Goal: Task Accomplishment & Management: Complete application form

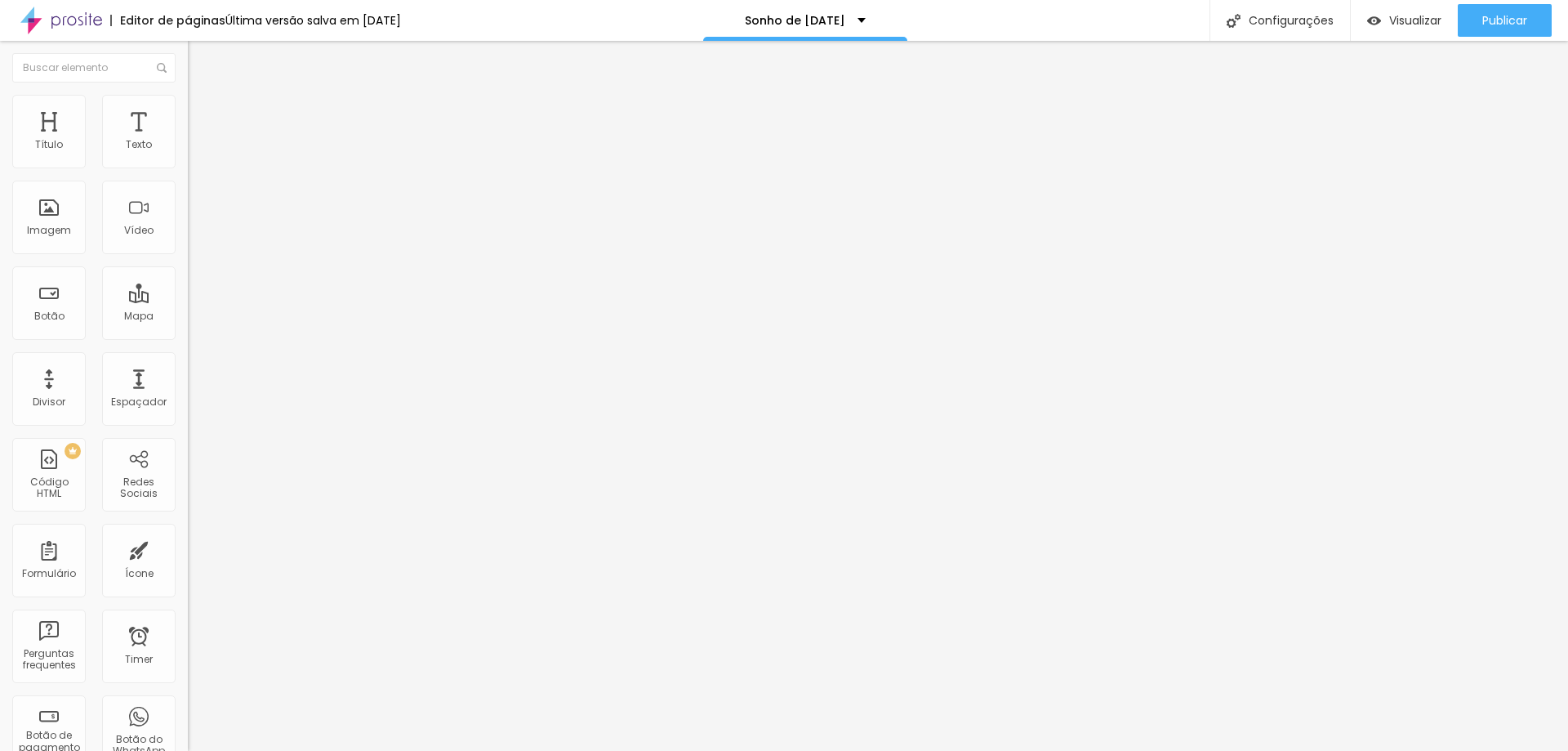
click at [188, 105] on ul "Conteúdo Estilo Avançado" at bounding box center [282, 103] width 188 height 49
click at [188, 165] on div "Cadastro - Sonho de [DATE]" at bounding box center [282, 150] width 188 height 27
click at [188, 102] on img at bounding box center [196, 102] width 15 height 15
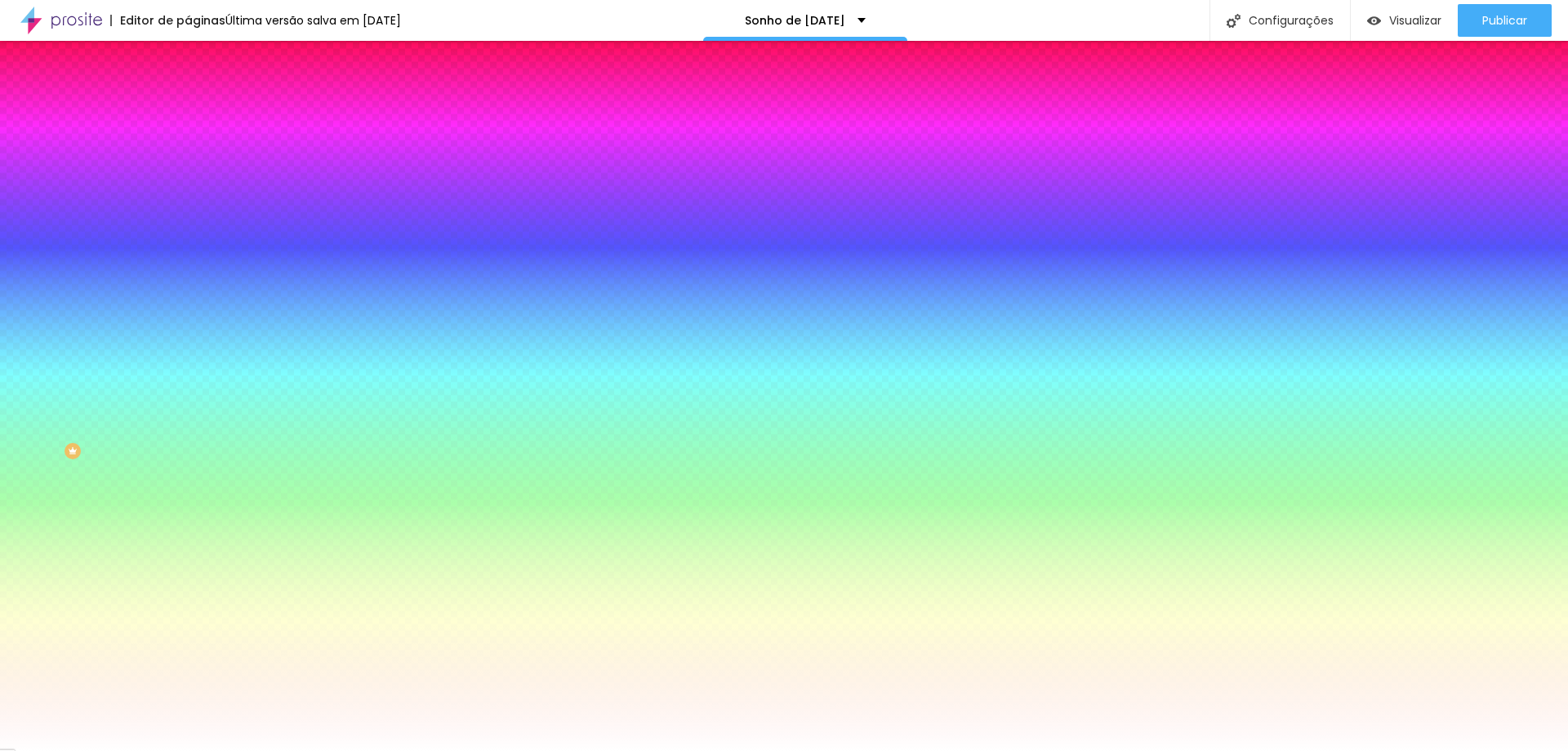
click at [188, 111] on img at bounding box center [196, 118] width 15 height 15
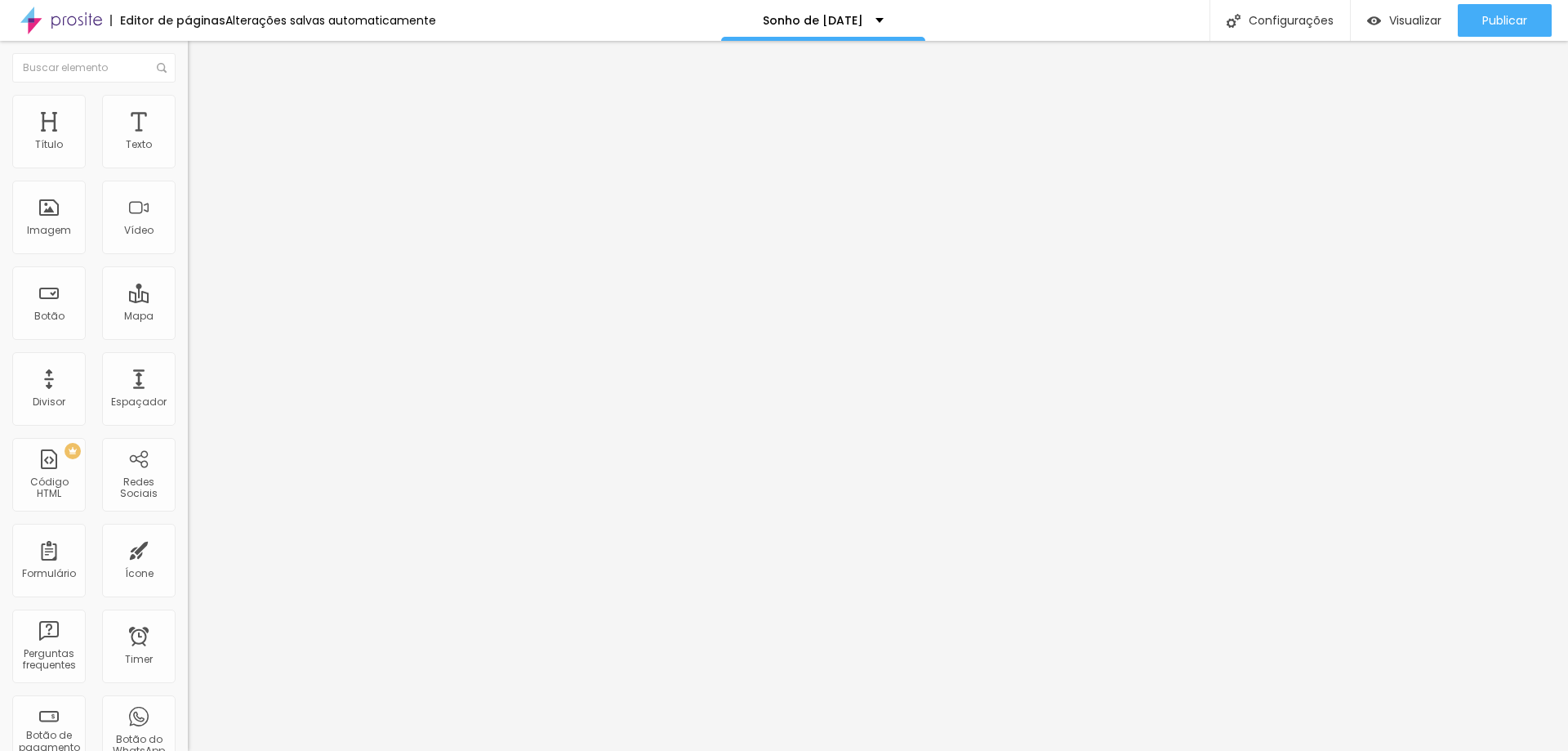
click at [200, 61] on img "button" at bounding box center [206, 66] width 11 height 13
click at [188, 96] on ul "Conteúdo Estilo Avançado" at bounding box center [282, 103] width 188 height 49
click at [188, 95] on li "Estilo" at bounding box center [282, 102] width 188 height 16
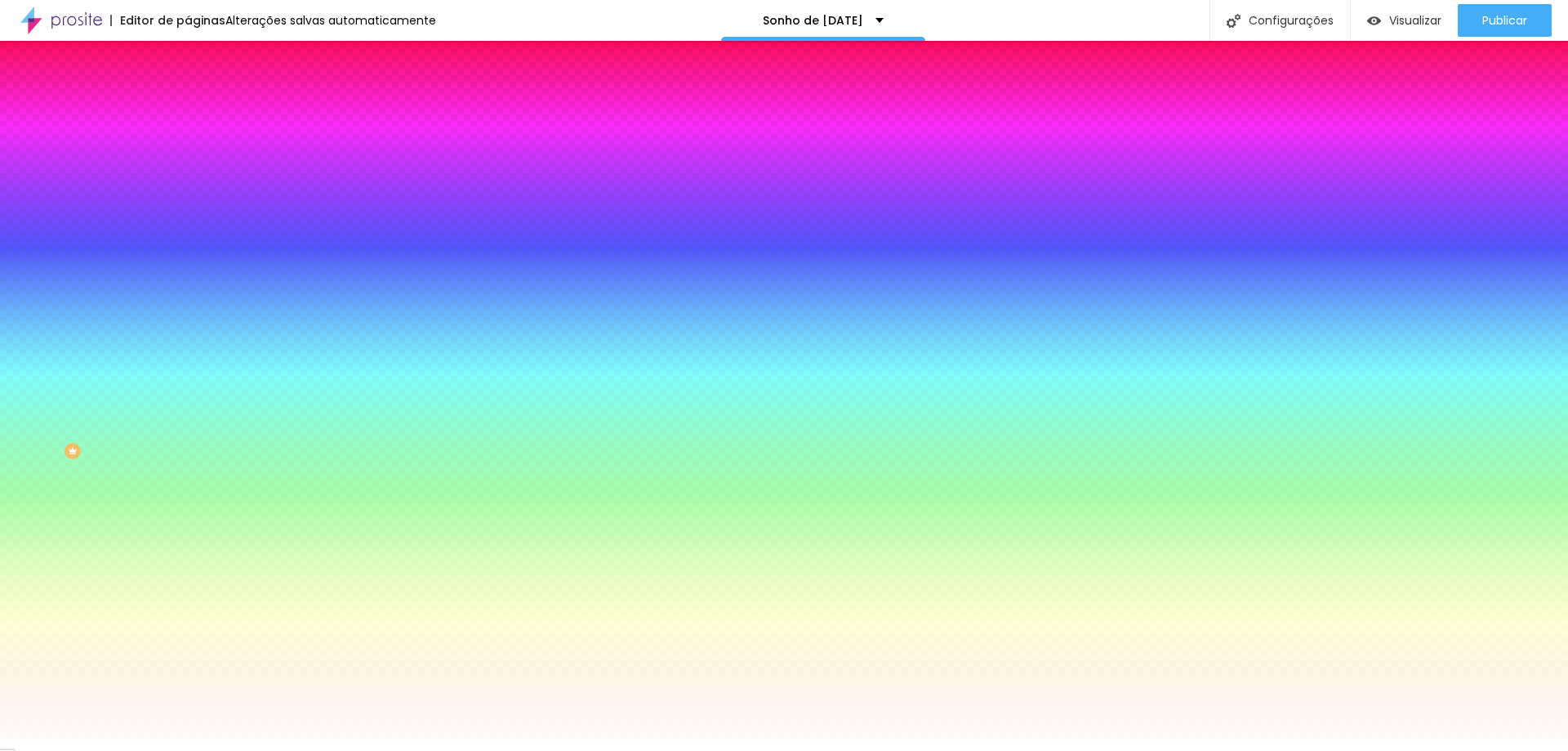
click at [188, 111] on li "Avançado" at bounding box center [282, 118] width 188 height 16
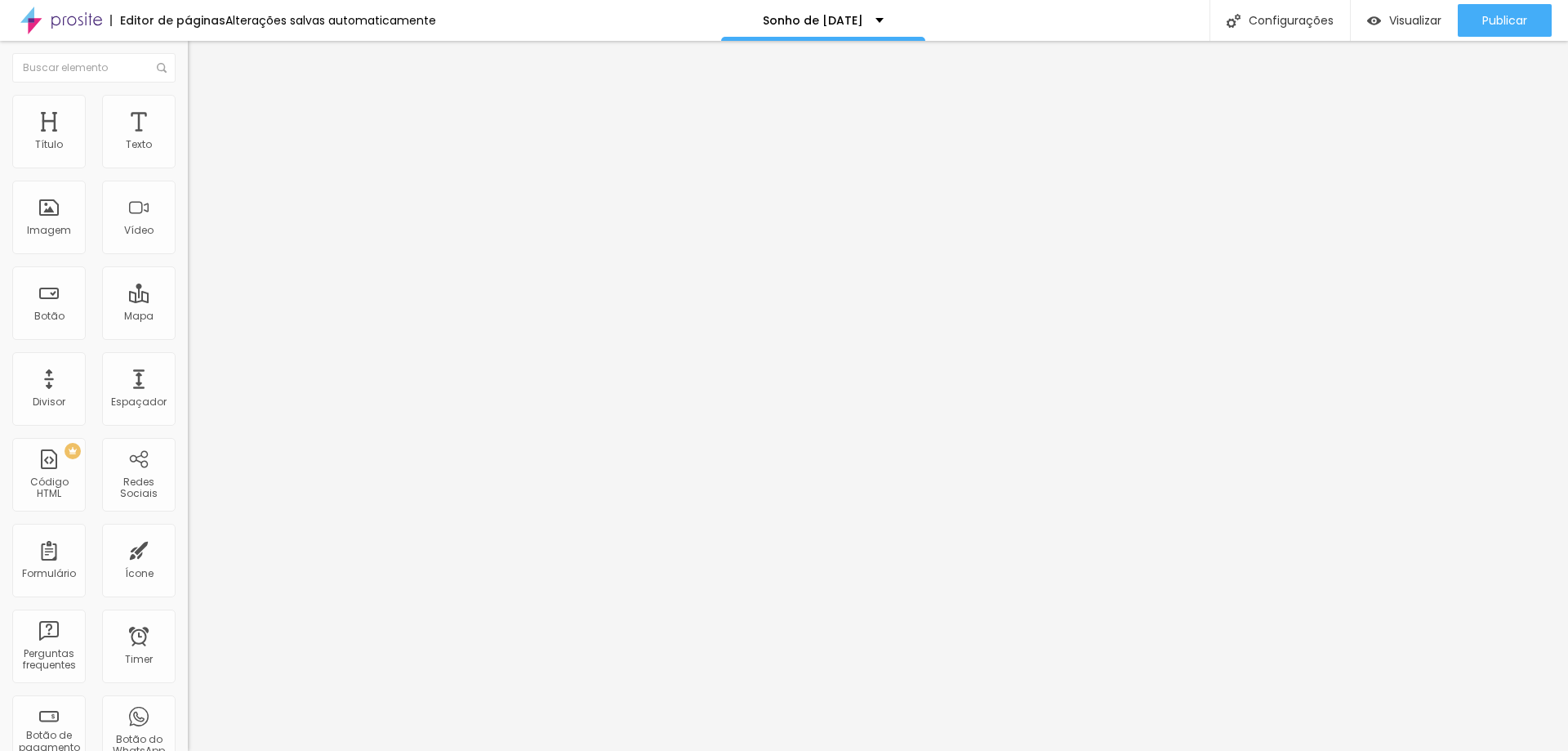
click at [188, 93] on img at bounding box center [196, 86] width 15 height 15
click at [188, 47] on button "Editar Formulário" at bounding box center [282, 60] width 188 height 38
click at [44, 554] on div "Formulário" at bounding box center [49, 561] width 74 height 74
click at [39, 552] on div "Formulário" at bounding box center [49, 561] width 74 height 74
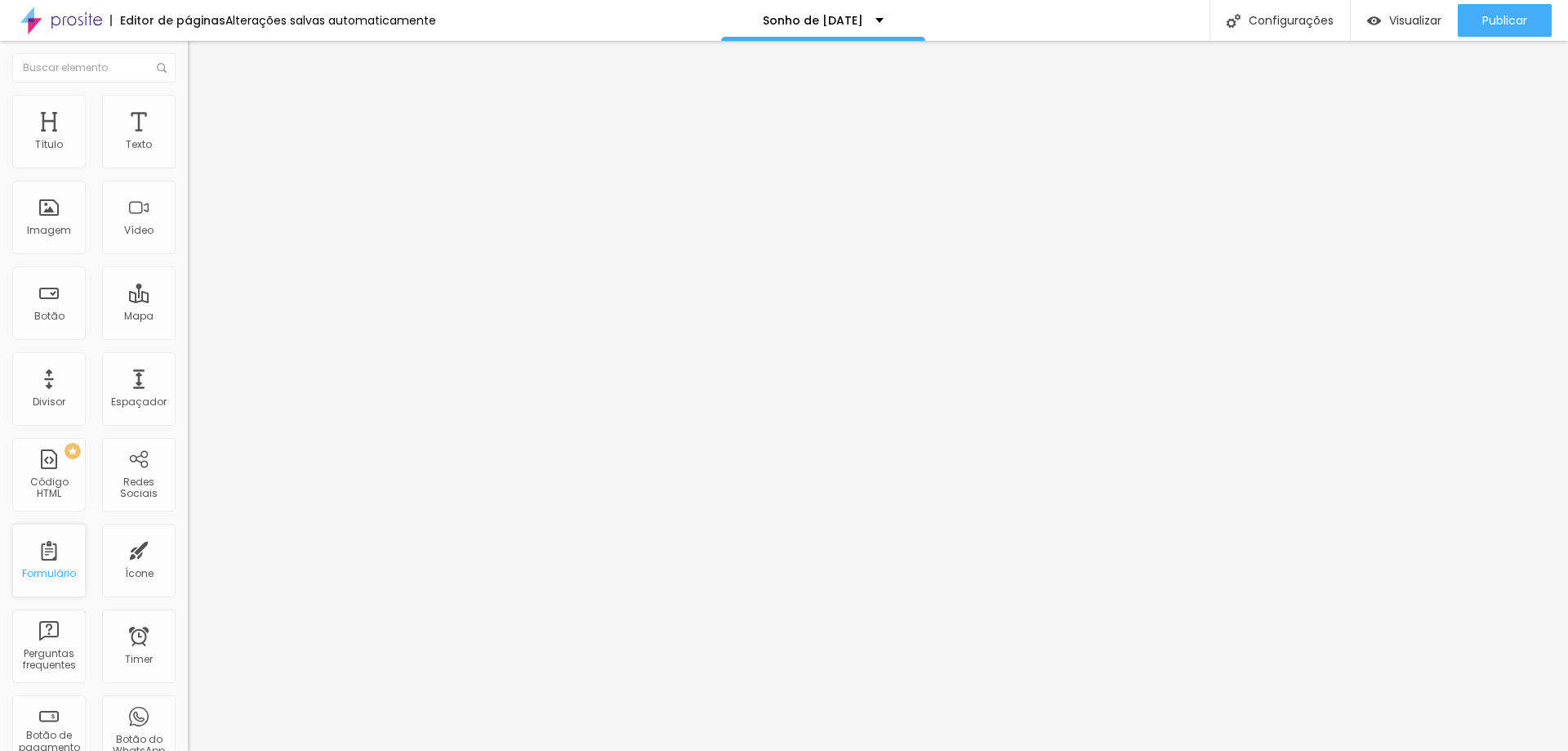
click at [39, 552] on div "Formulário" at bounding box center [49, 561] width 74 height 74
click at [188, 95] on li "Estilo" at bounding box center [282, 102] width 188 height 16
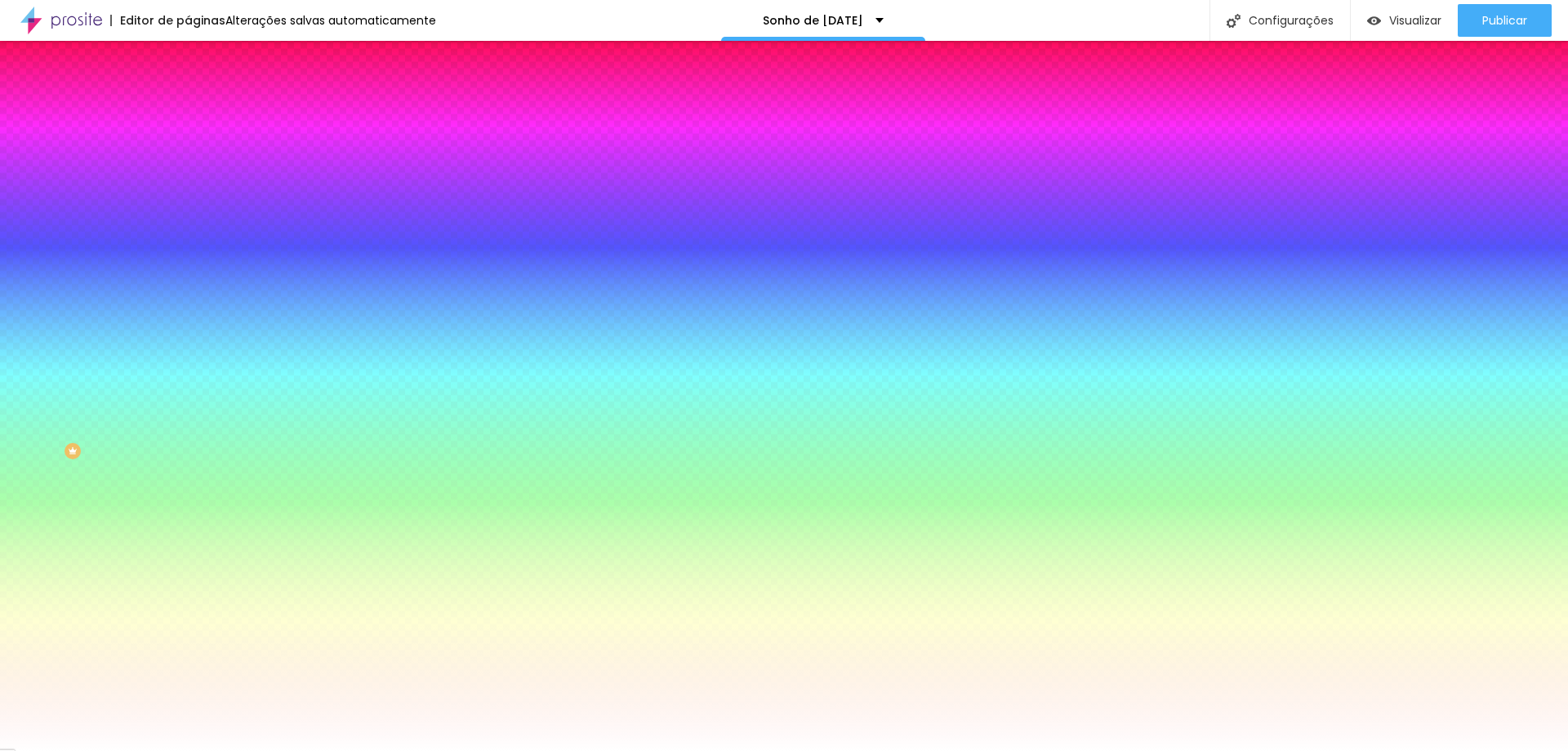
click at [200, 54] on img "button" at bounding box center [207, 60] width 13 height 13
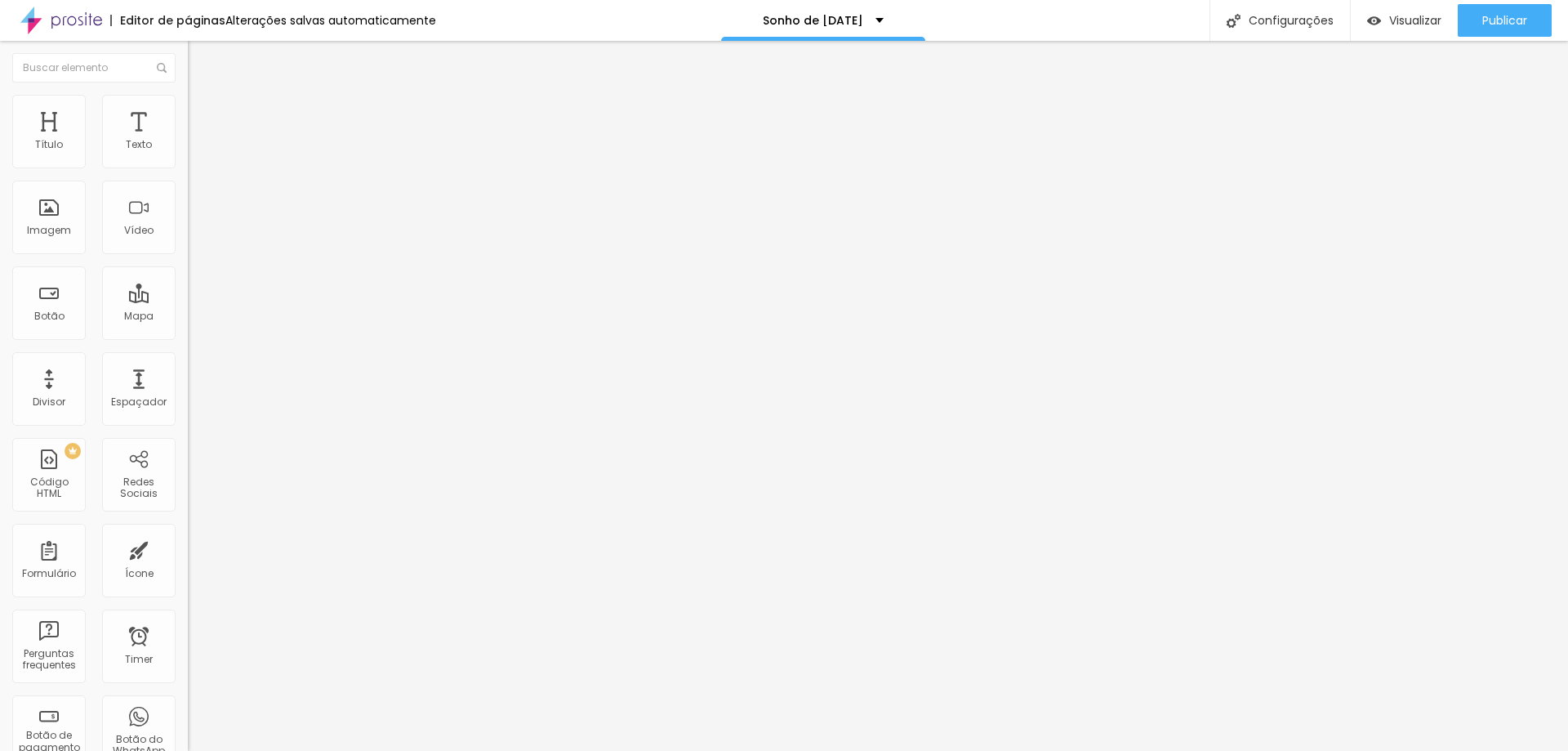
click at [188, 69] on button "Editar Formulário" at bounding box center [282, 60] width 188 height 38
click at [188, 105] on li "Estilo" at bounding box center [282, 102] width 188 height 16
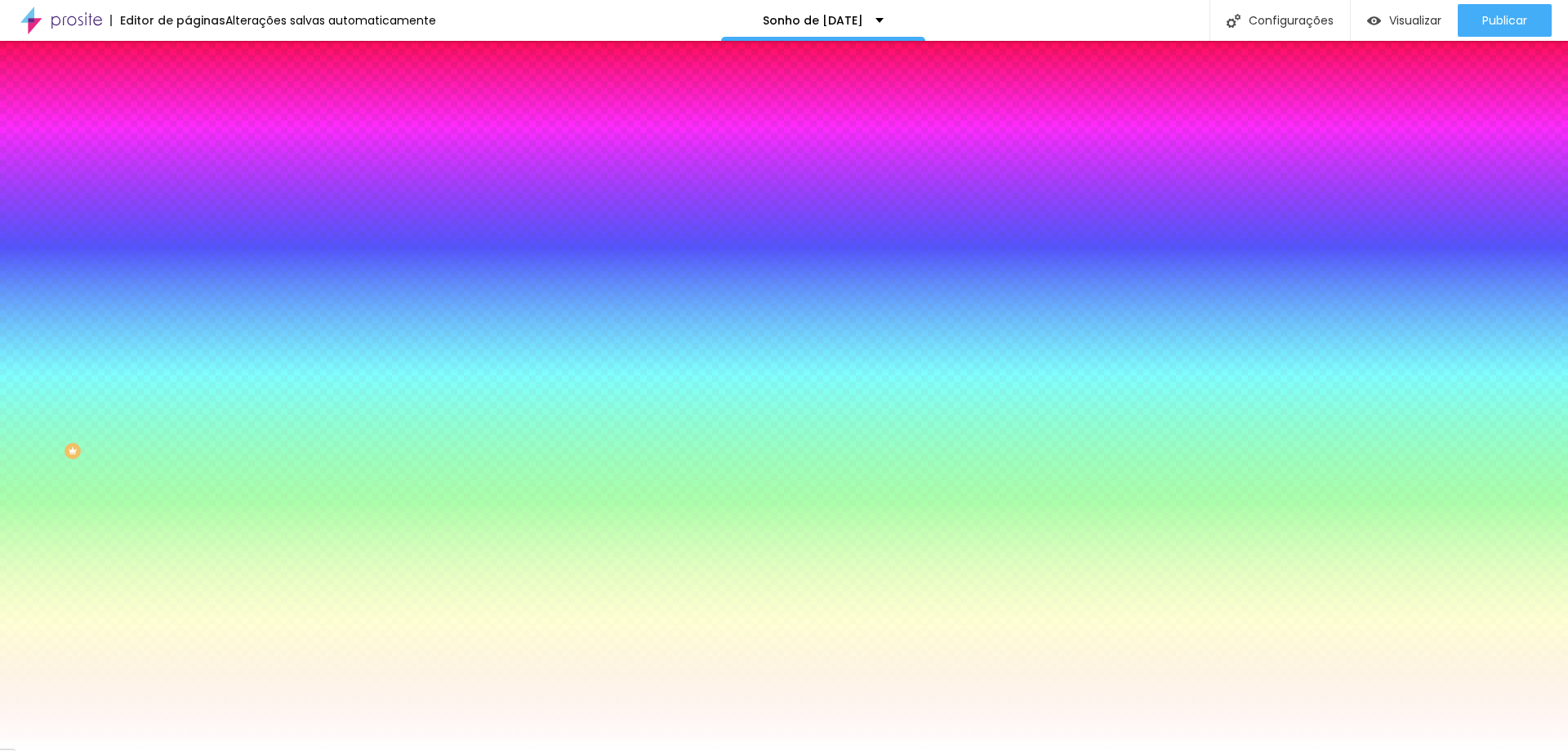
click at [188, 111] on li "Avançado" at bounding box center [282, 118] width 188 height 16
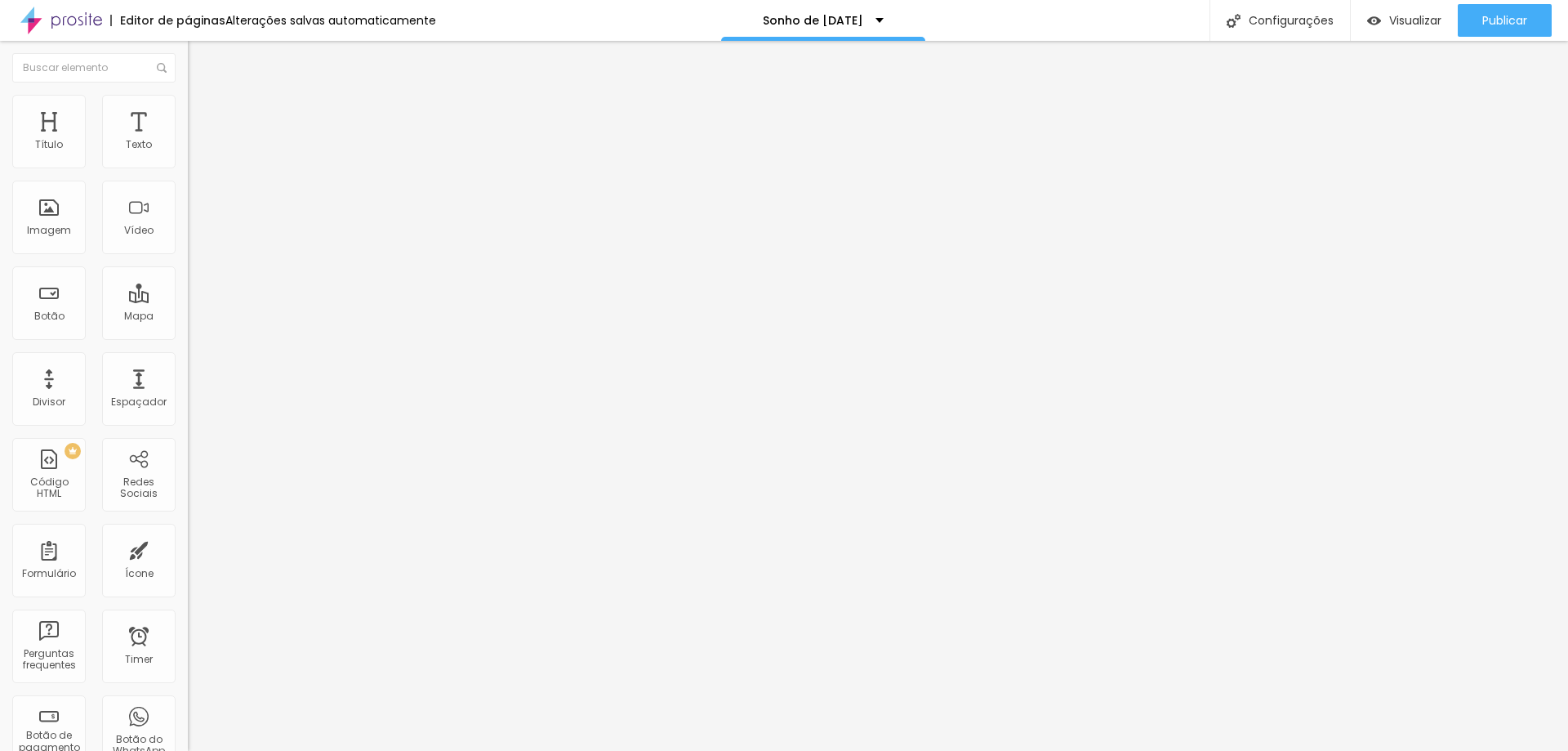
click at [1, 35] on div at bounding box center [53, 20] width 106 height 41
click at [200, 53] on img "button" at bounding box center [207, 60] width 13 height 13
click at [200, 54] on img "button" at bounding box center [207, 60] width 13 height 13
click at [122, 123] on div "Texto" at bounding box center [139, 131] width 74 height 74
click at [188, 165] on div "Contato" at bounding box center [282, 150] width 188 height 27
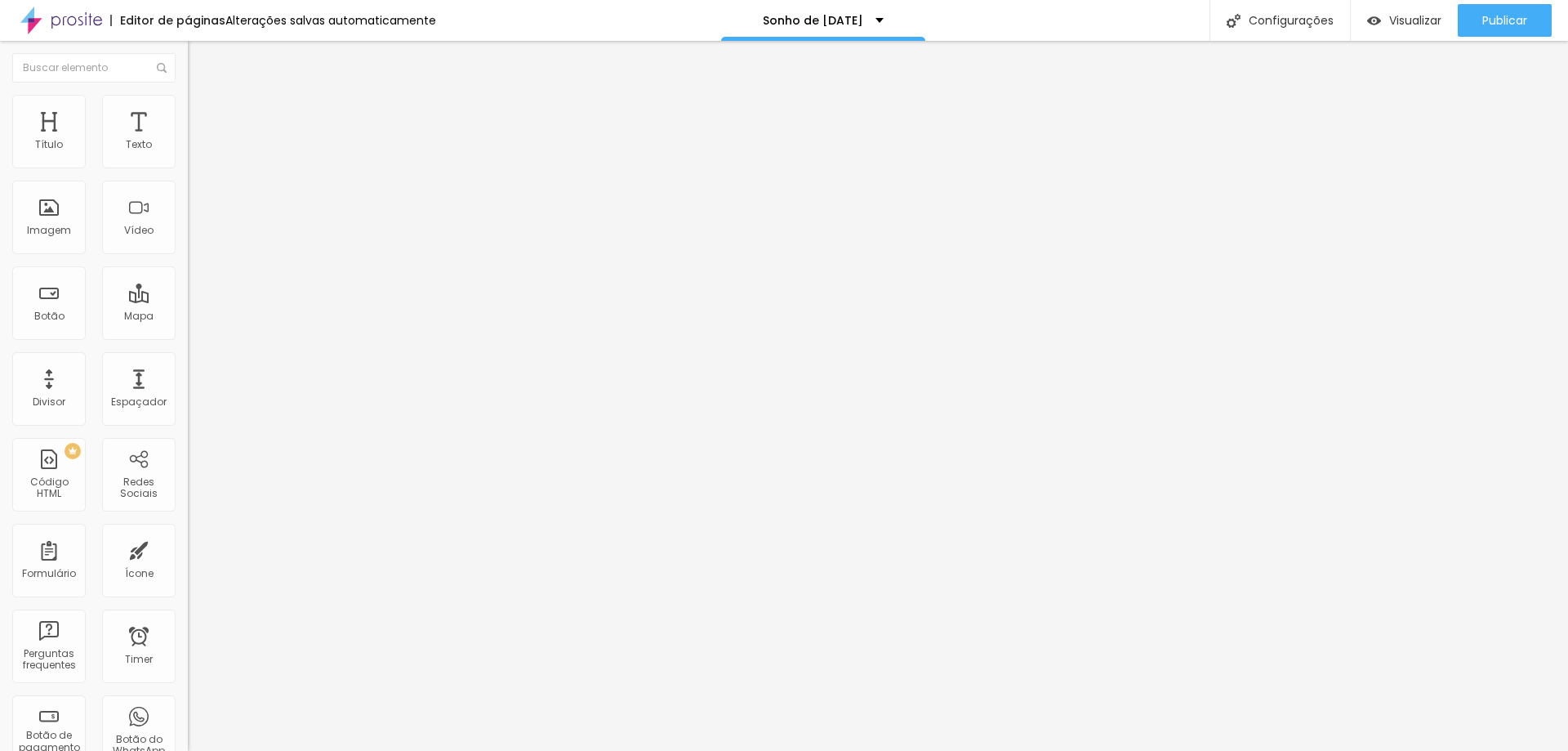
click at [188, 51] on button "Editar Formulário" at bounding box center [282, 60] width 188 height 38
click at [199, 159] on div "Contato" at bounding box center [282, 152] width 166 height 15
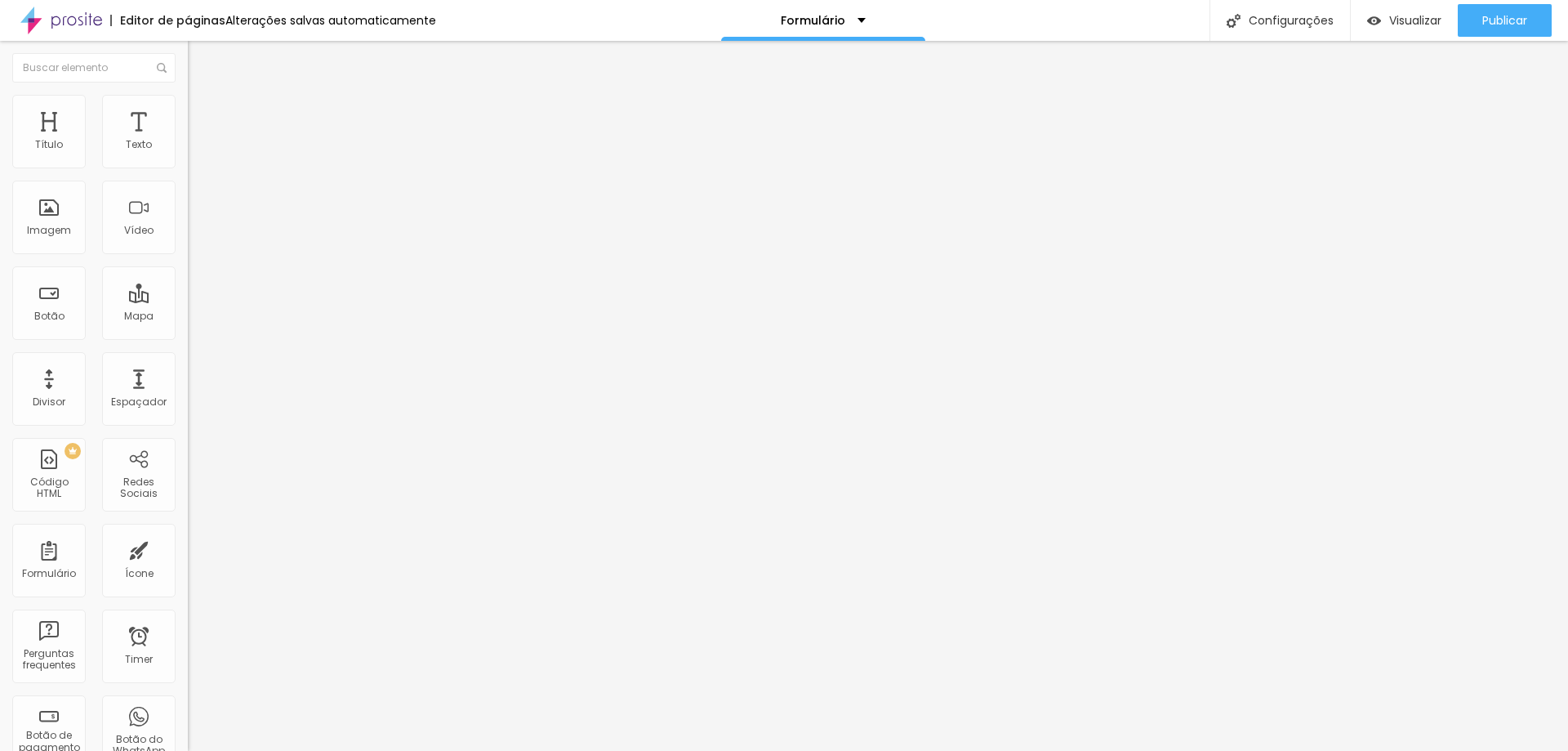
type input "Sonho de Natal"
drag, startPoint x: 680, startPoint y: 446, endPoint x: 481, endPoint y: 454, distance: 199.2
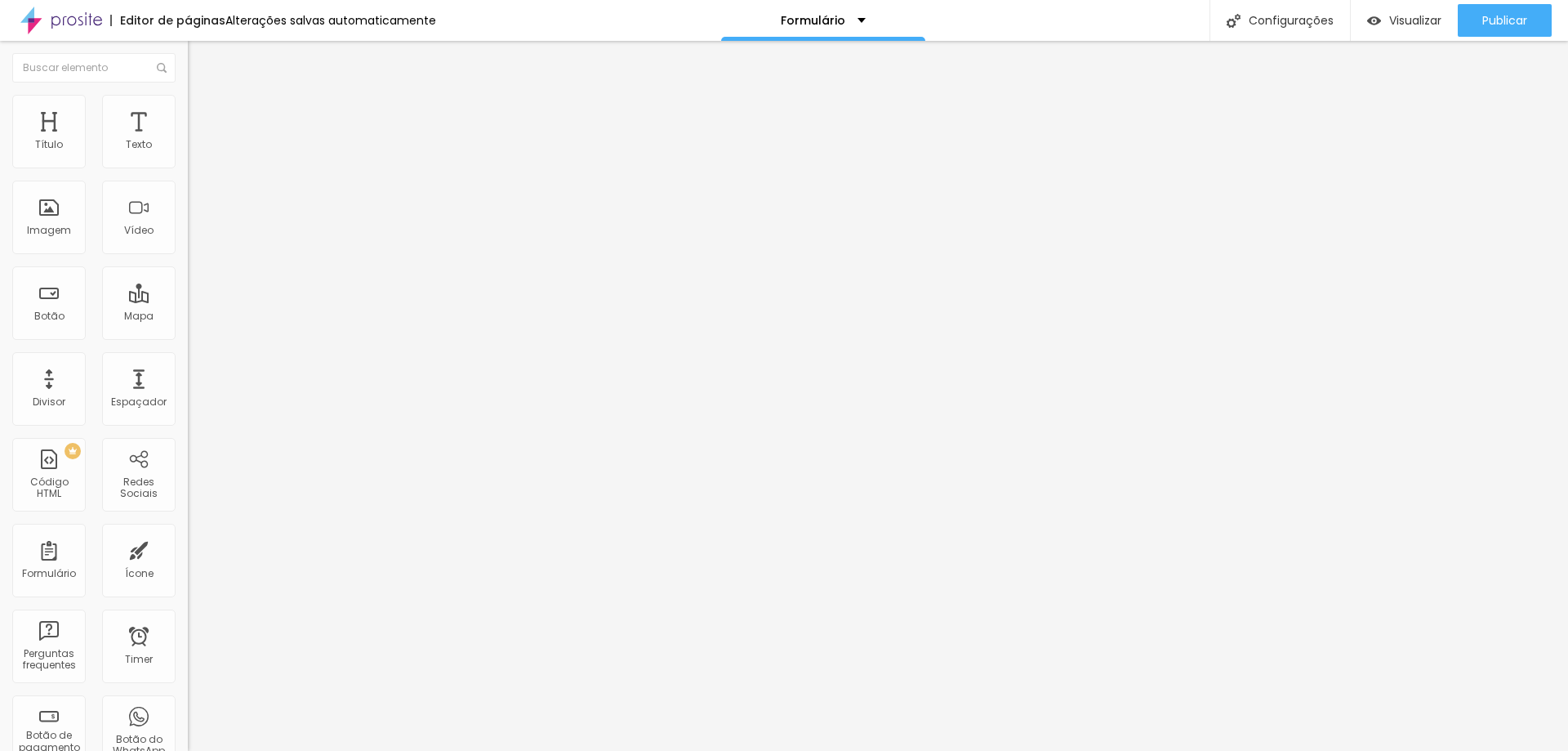
type input "Q"
type input "N"
type input "Q"
type input "Nomes dos adultos e das crianças. Lembre-se de contar a idade dos pequenos para…"
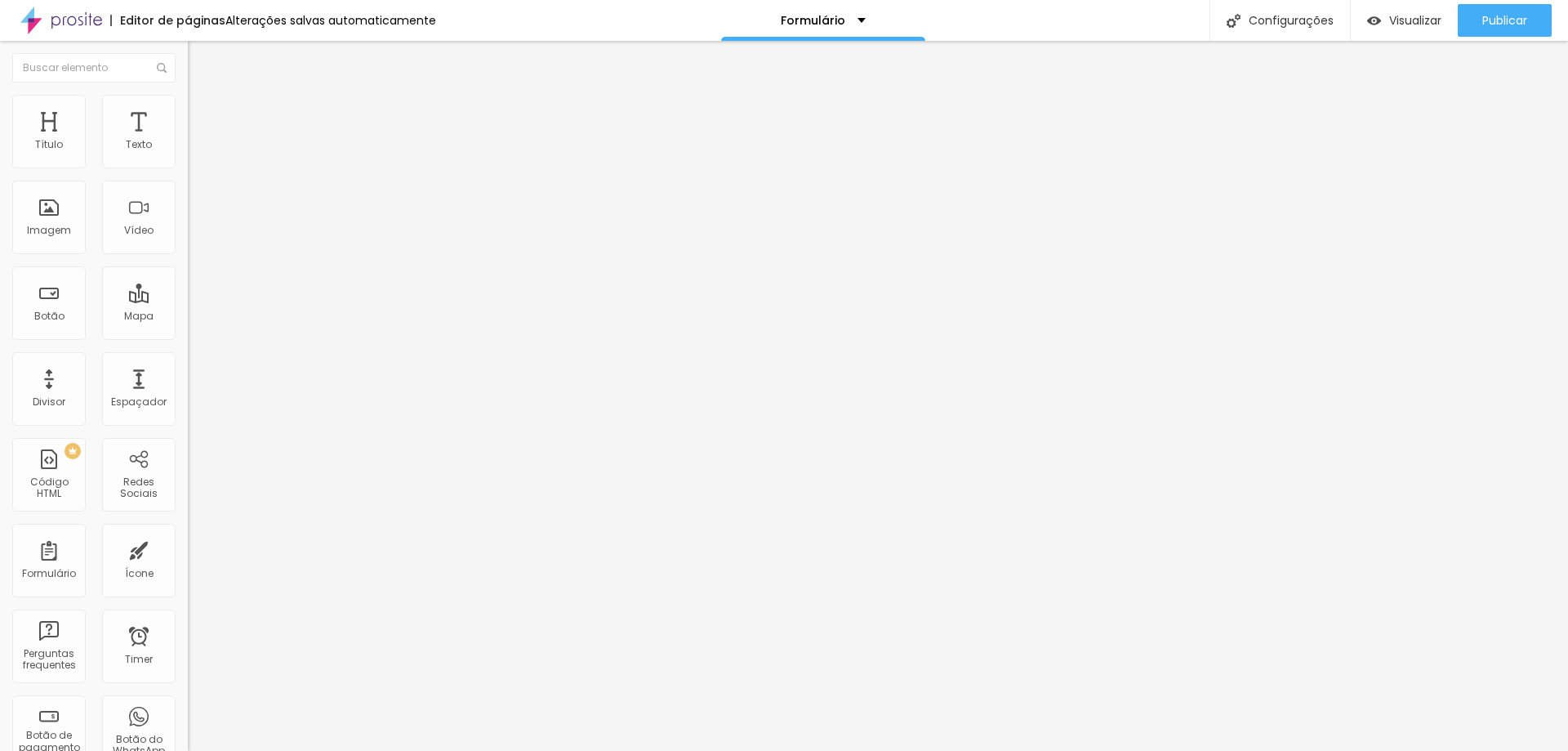
drag, startPoint x: 681, startPoint y: 537, endPoint x: 405, endPoint y: 515, distance: 276.9
type input "O"
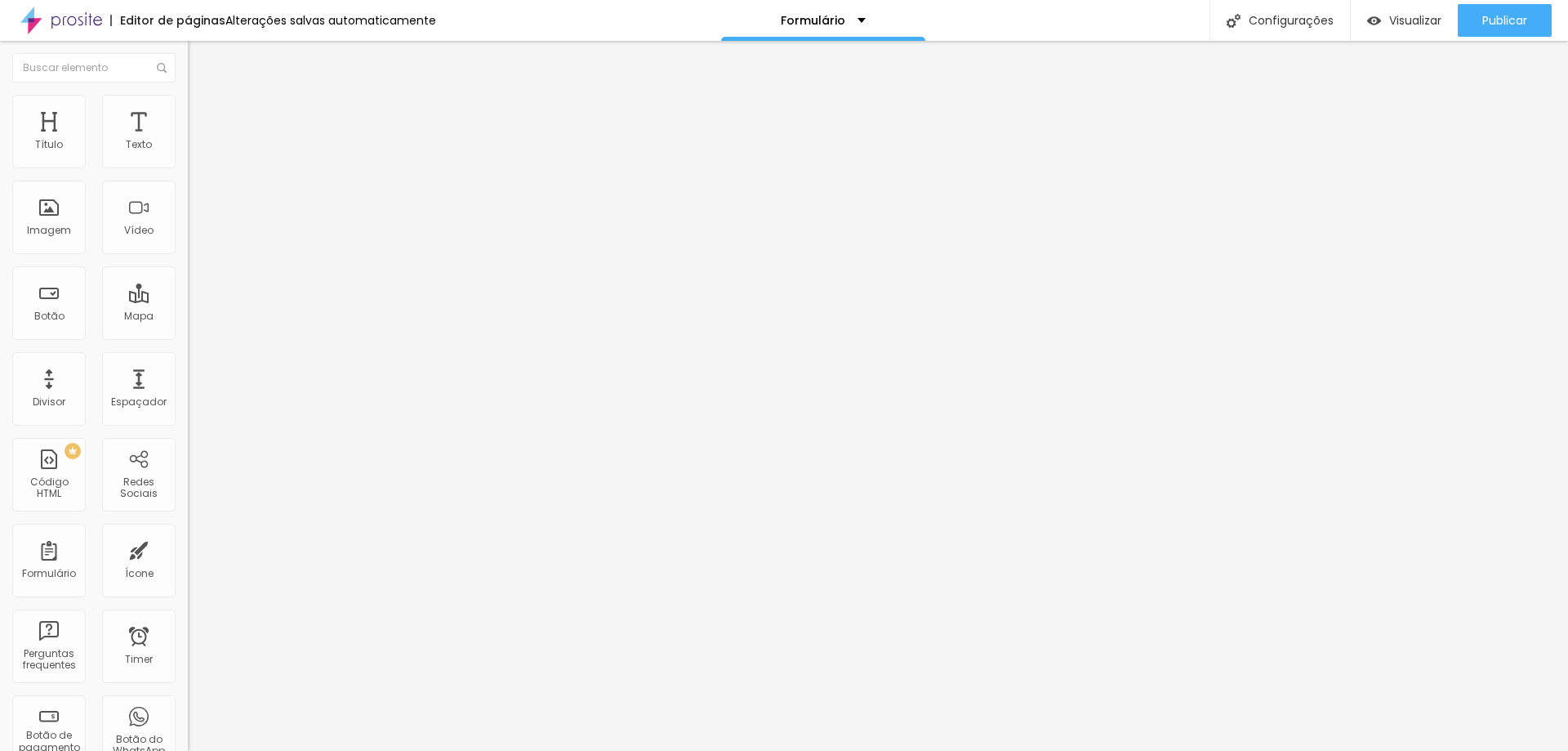
type input "O"
type input "C"
type input "L"
drag, startPoint x: 687, startPoint y: 567, endPoint x: 807, endPoint y: 573, distance: 120.1
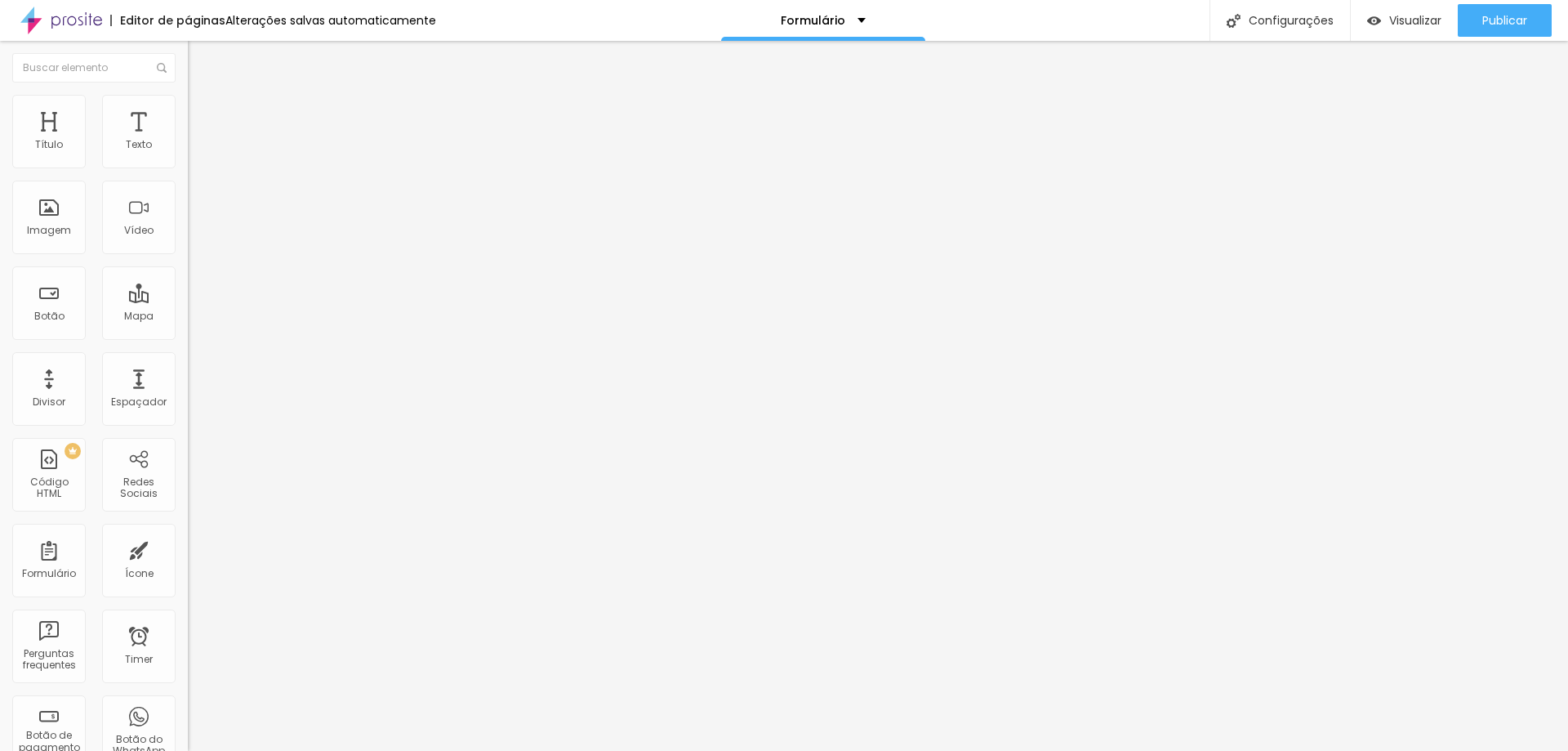
type input "Gostaria de destacar alguma questão ? Por favor nos informe sobre questões que …"
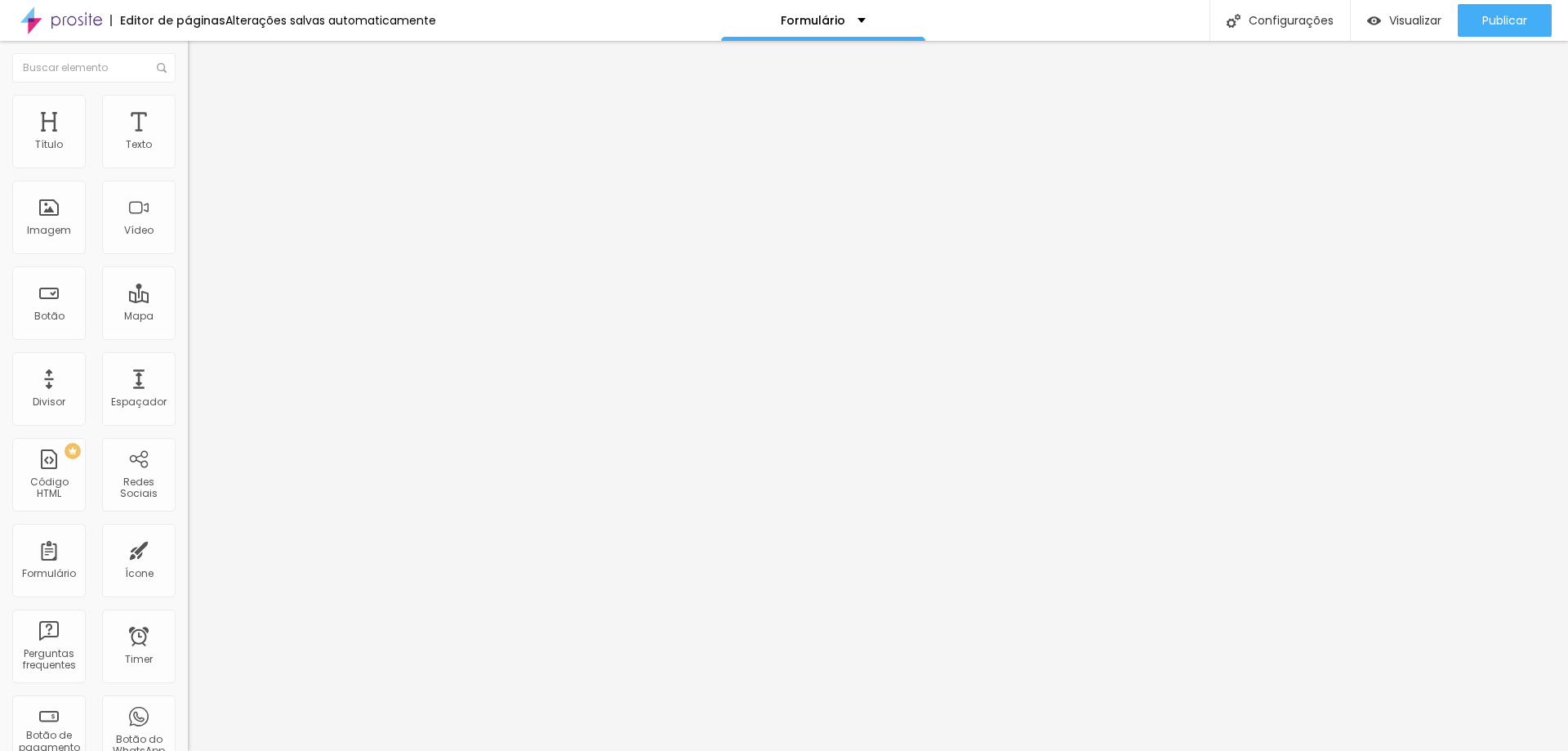
click at [199, 159] on div "Sonho de Natal" at bounding box center [282, 152] width 166 height 15
click at [188, 165] on img at bounding box center [193, 169] width 9 height 9
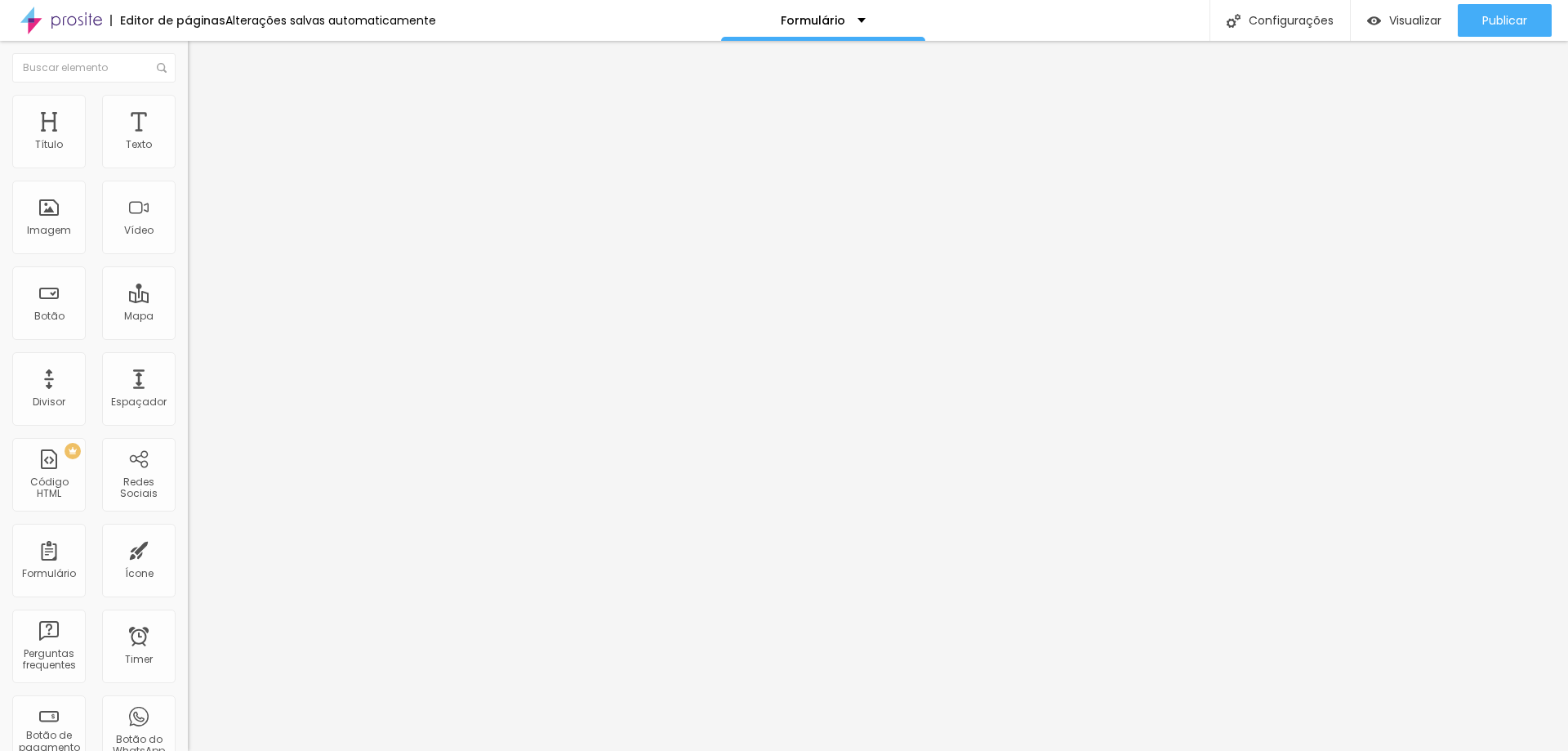
type input "T"
type input "Produção do Ensaio"
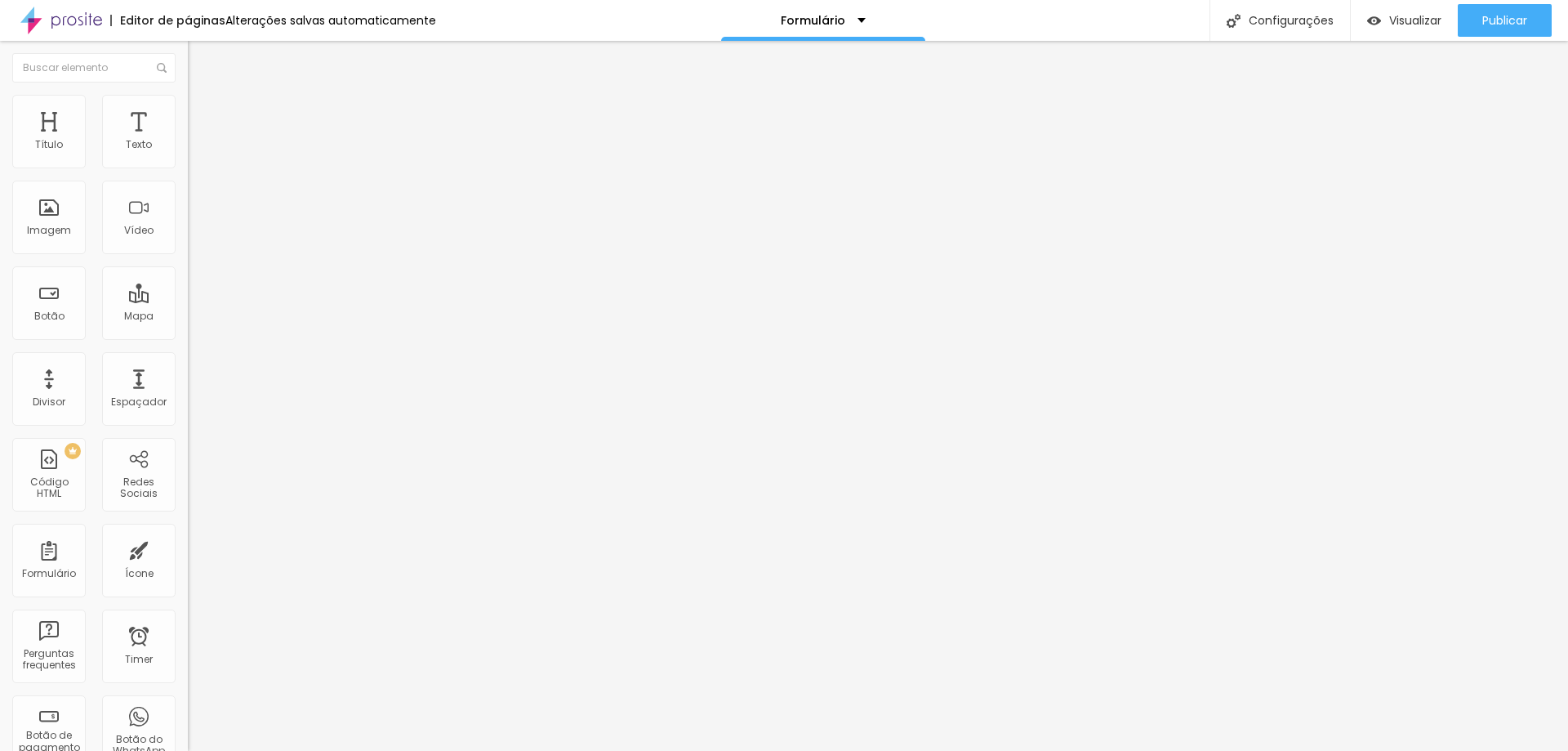
paste input "Opte por profissionais que trabalhem com maquiagem direcionada para fotografia …"
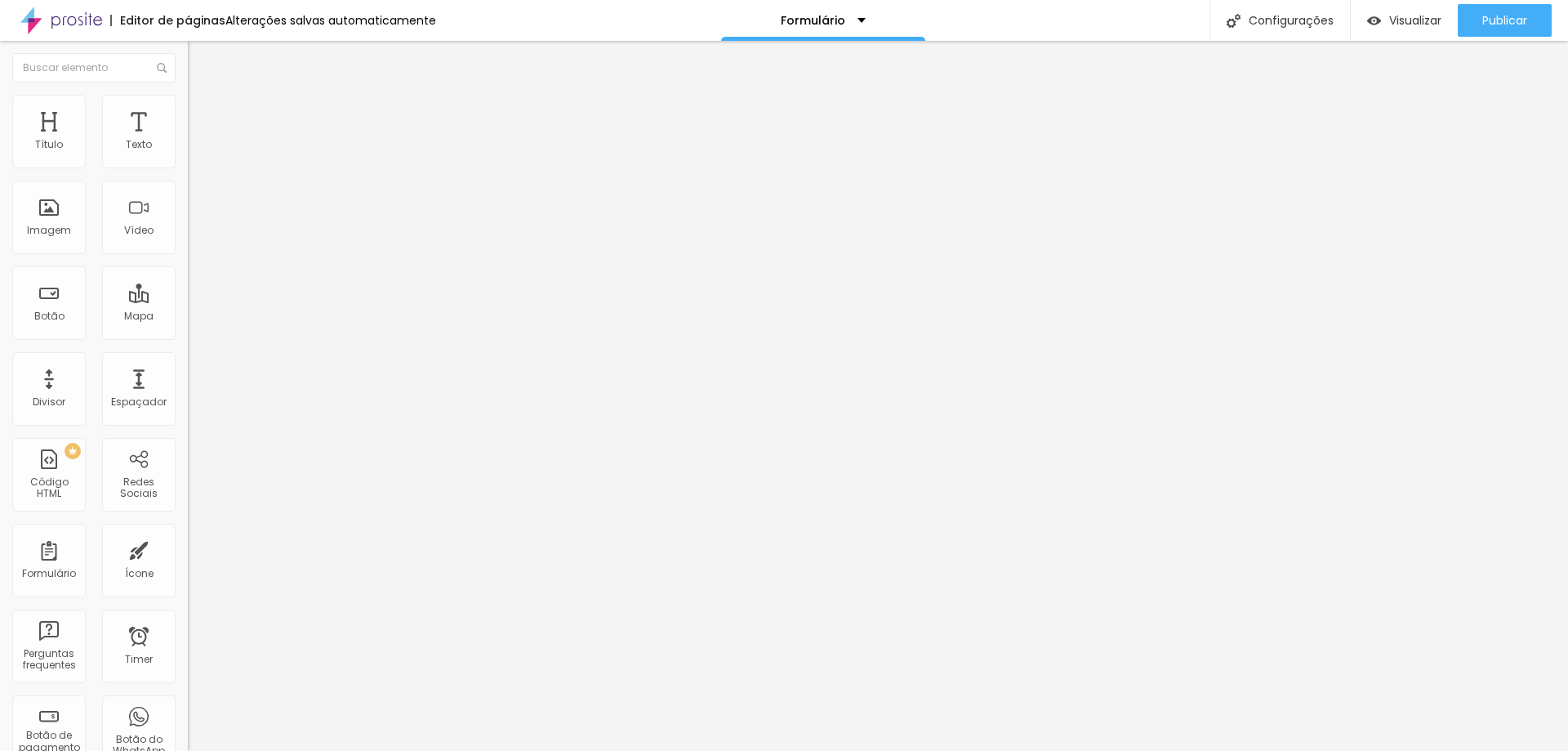
scroll to position [0, 915]
drag, startPoint x: 893, startPoint y: 561, endPoint x: 914, endPoint y: 559, distance: 21.1
type input "Agora, com a paleta do ensaio, fica mais fácil selecionar as cores e roupas par…"
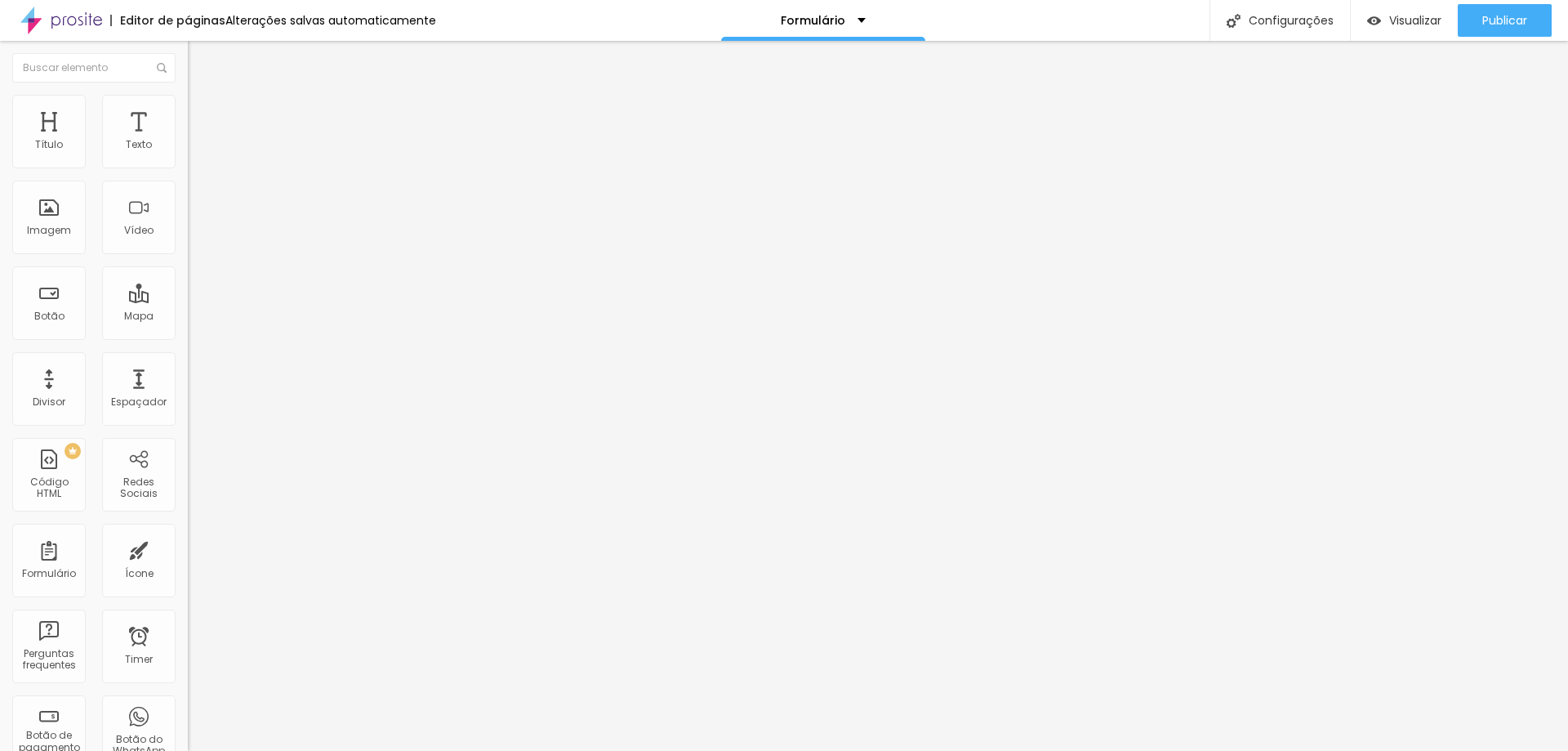
scroll to position [200, 0]
click at [188, 165] on img at bounding box center [193, 169] width 9 height 9
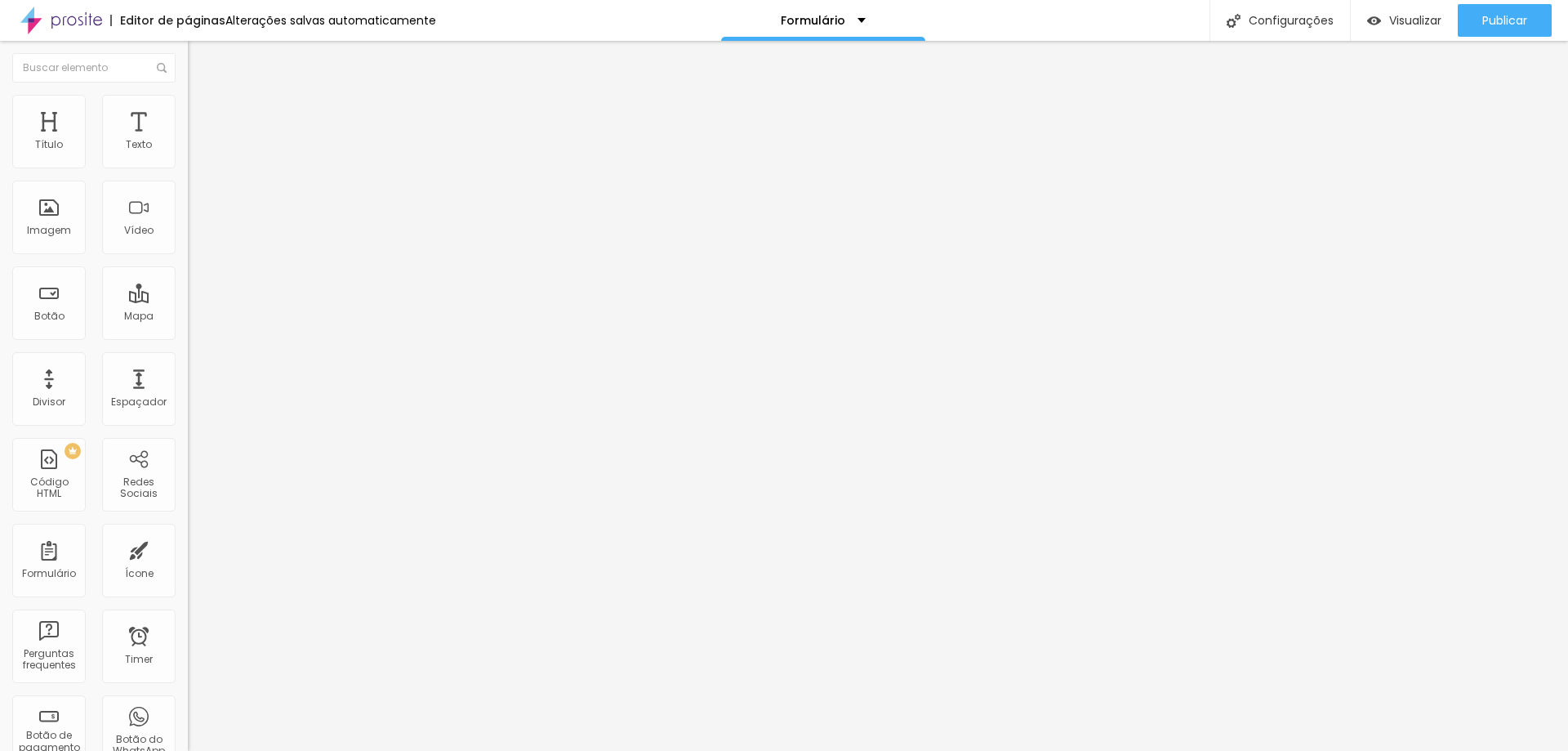
drag, startPoint x: 624, startPoint y: 561, endPoint x: 465, endPoint y: 555, distance: 159.1
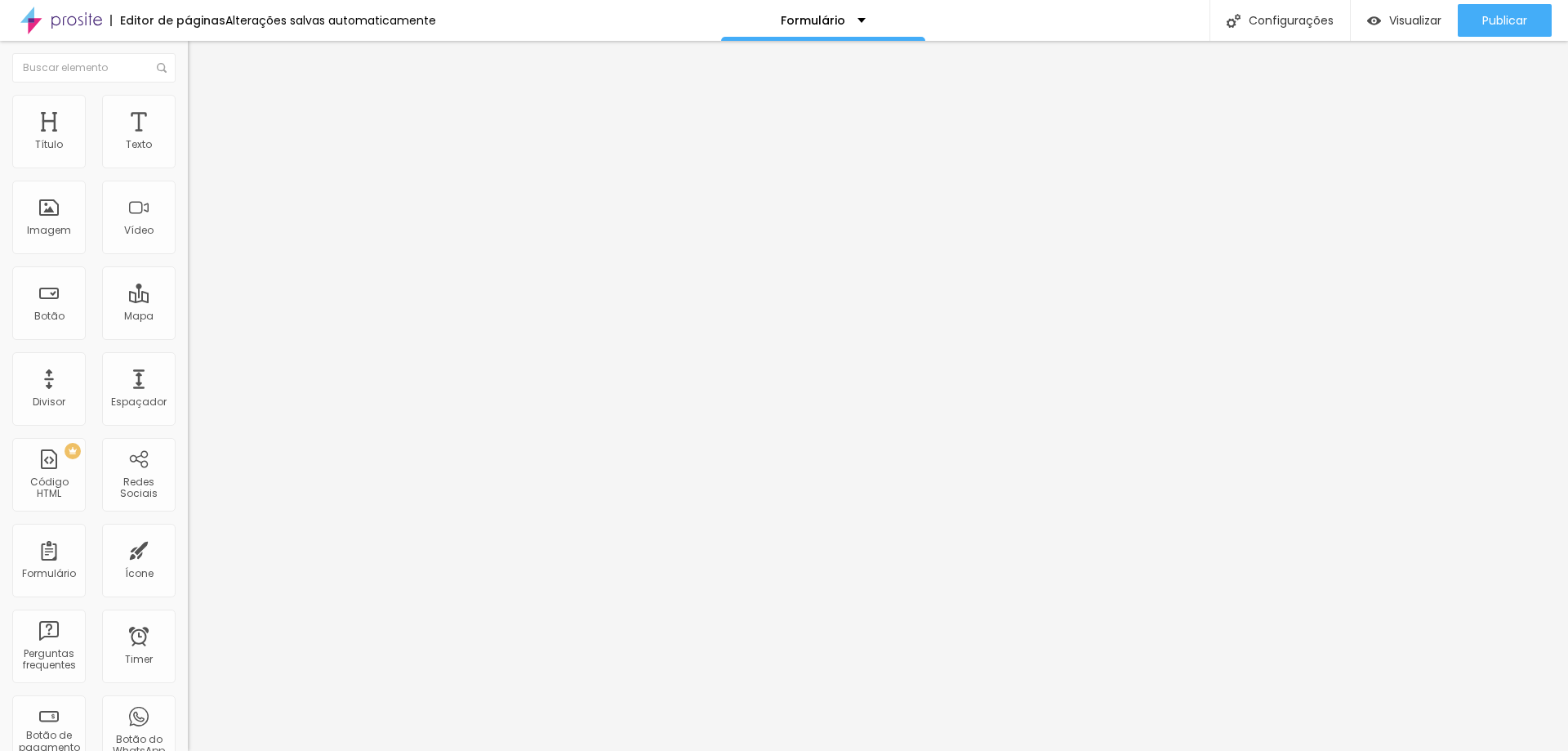
type input "Check-list"
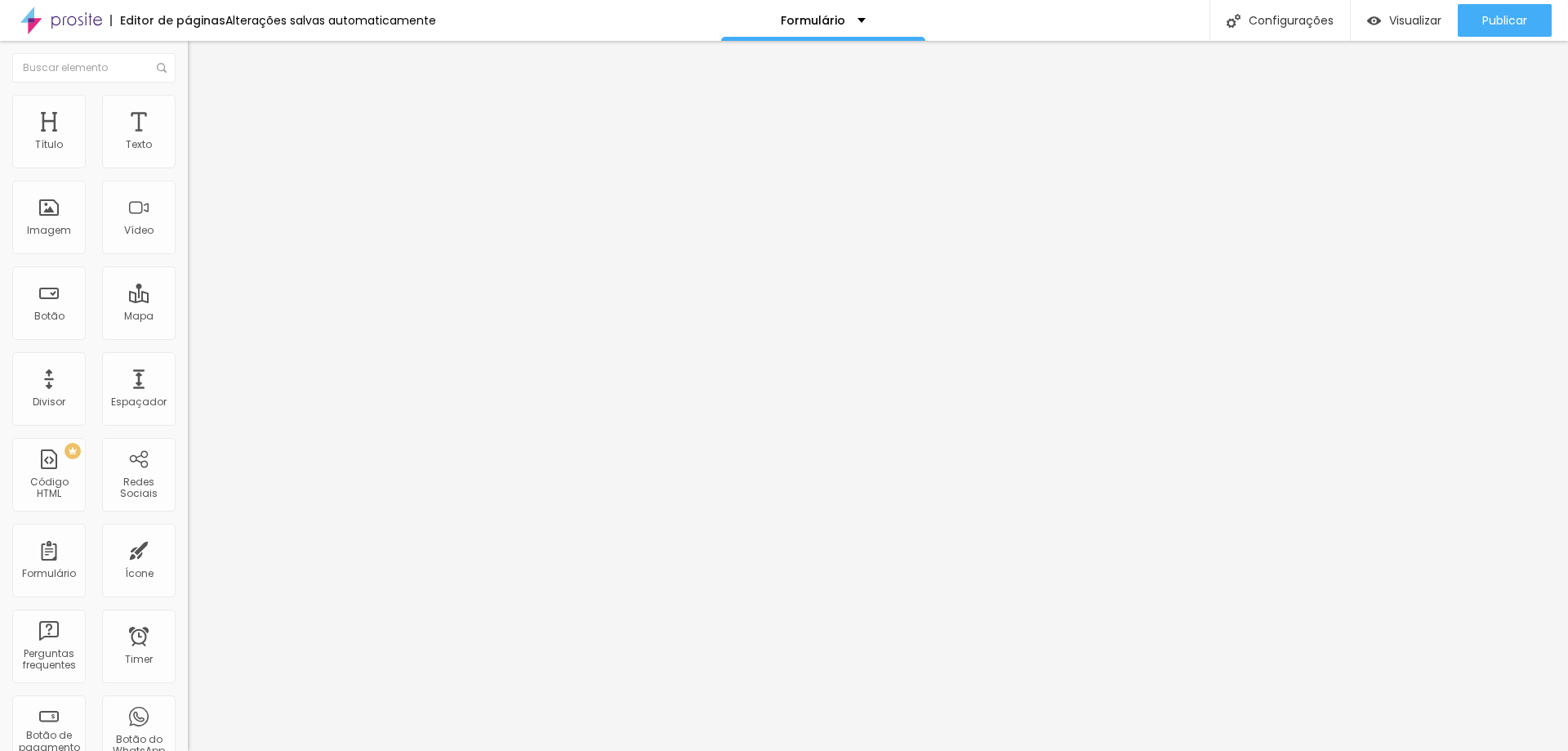
scroll to position [0, 0]
paste input "* Roupas passadas impactam o resultado final. Lembre-se também de revisar botõe…"
type input "* Roupas passadas impactam o resultado final. Lembre-se também de revisar botõe…"
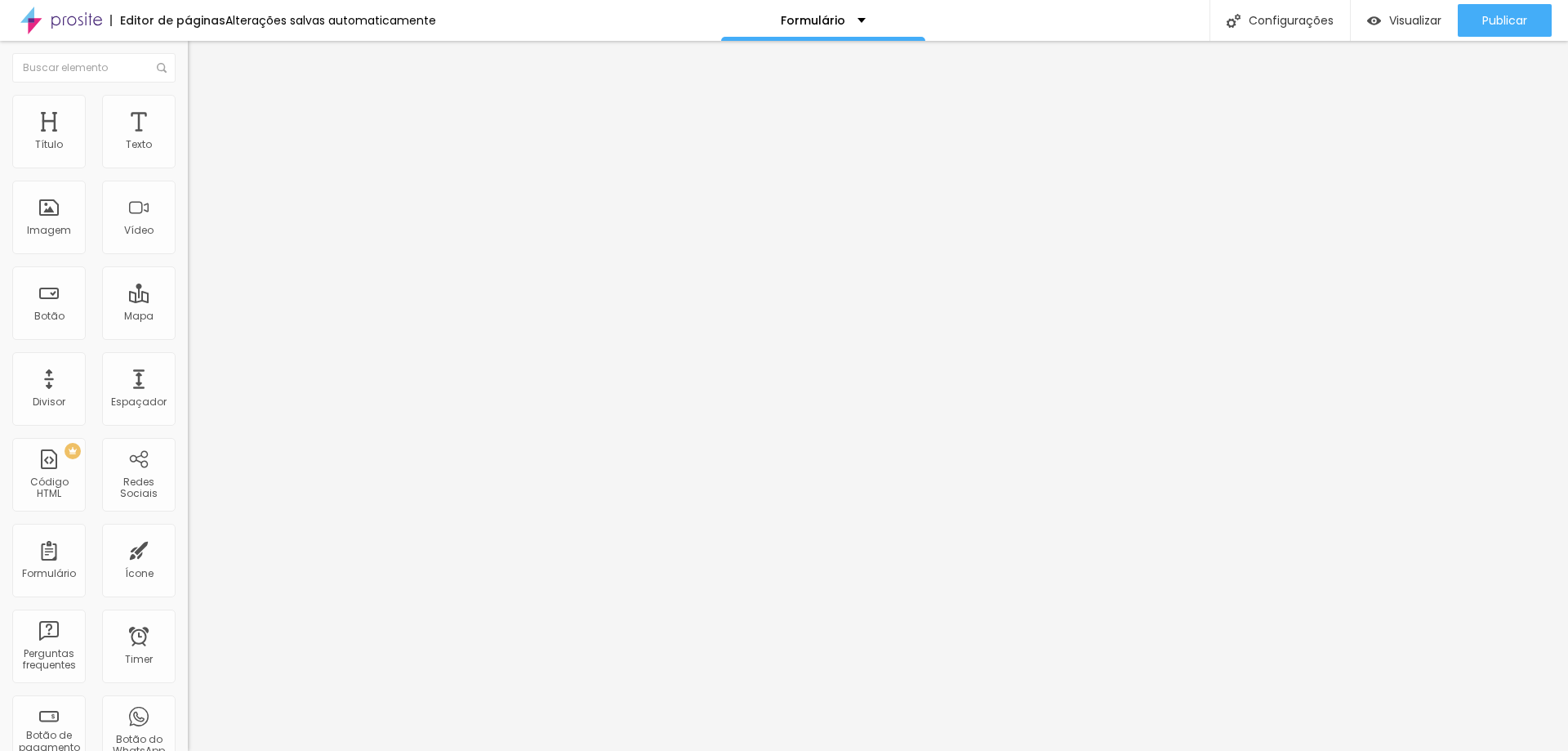
click at [188, 152] on div "Formulário Sonho de Natal" at bounding box center [282, 152] width 188 height 49
click at [188, 165] on img at bounding box center [193, 169] width 9 height 9
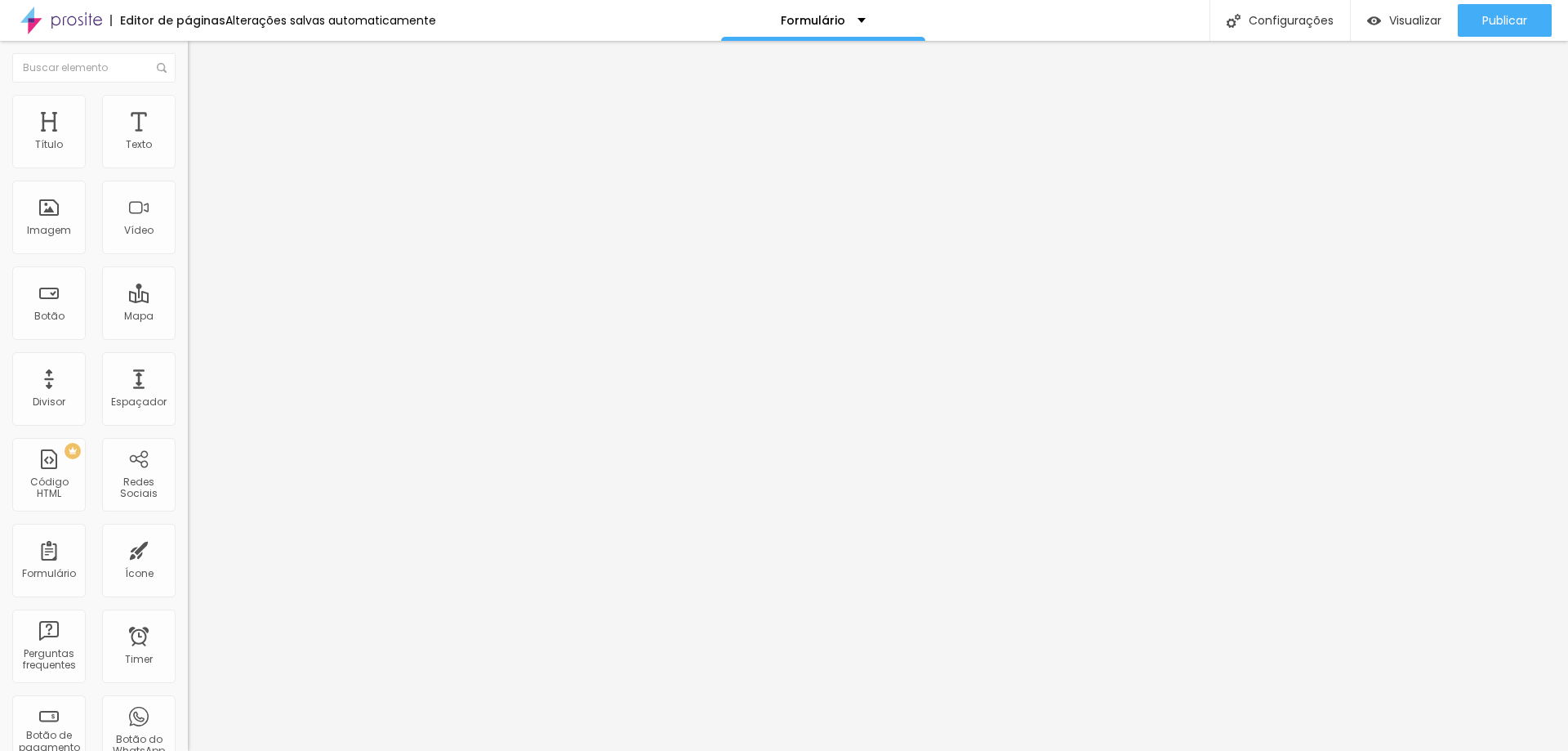
drag, startPoint x: 636, startPoint y: 567, endPoint x: 315, endPoint y: 515, distance: 325.2
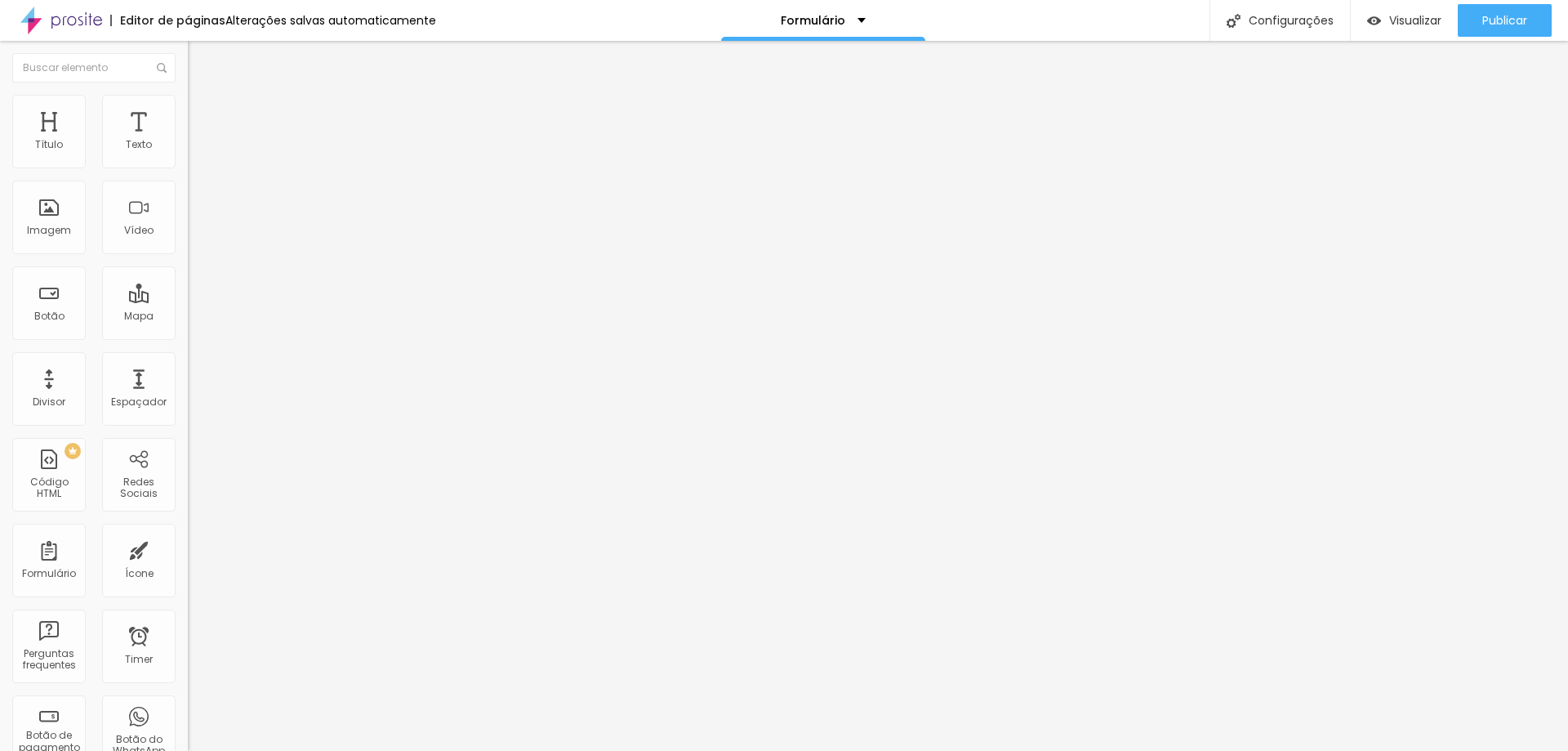
type input "Dia de ensaio!"
paste input "Programe-se para chegar no horário do programado. Dentro do tempo da sessão fot…"
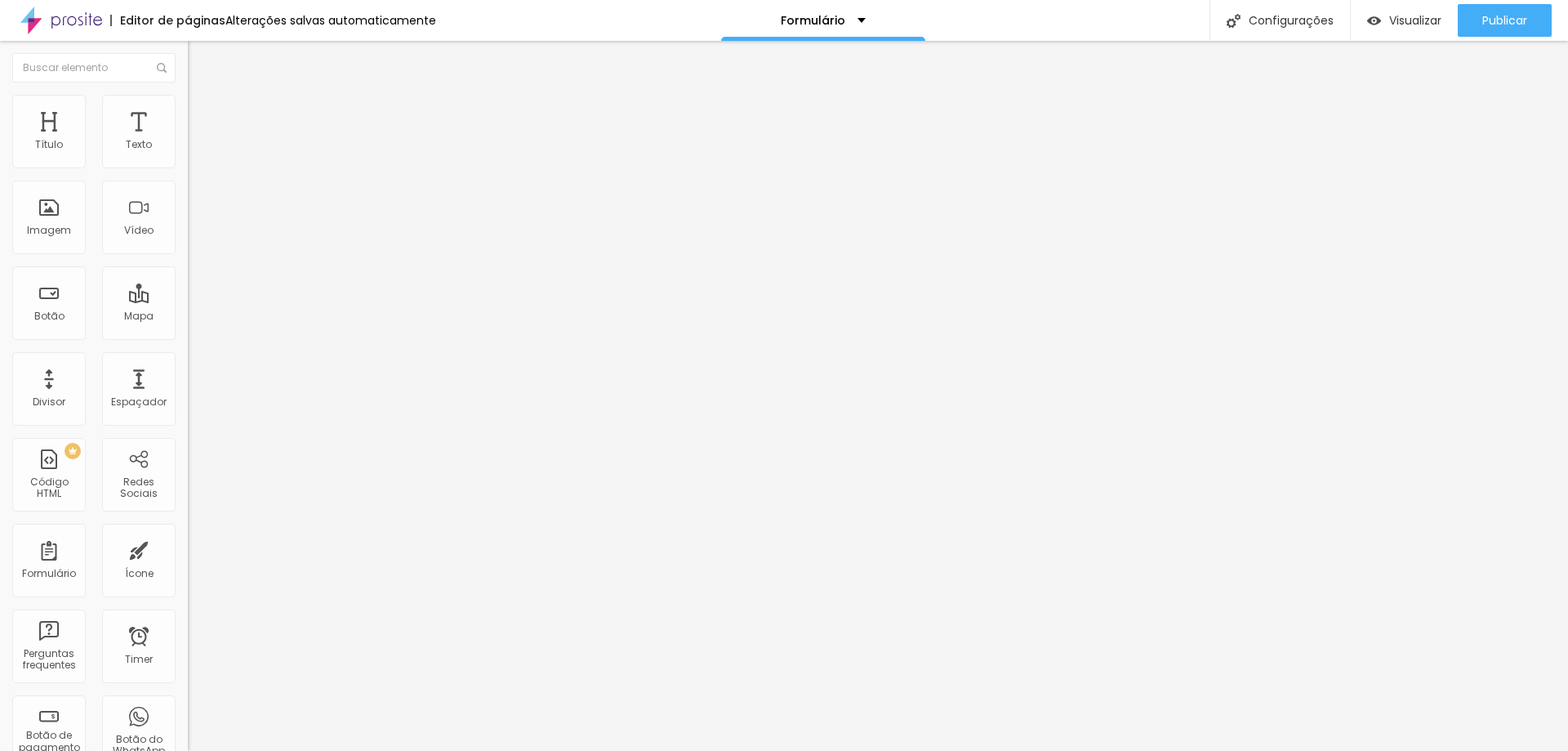
scroll to position [0, 998]
drag, startPoint x: 885, startPoint y: 557, endPoint x: 1024, endPoint y: 556, distance: 139.0
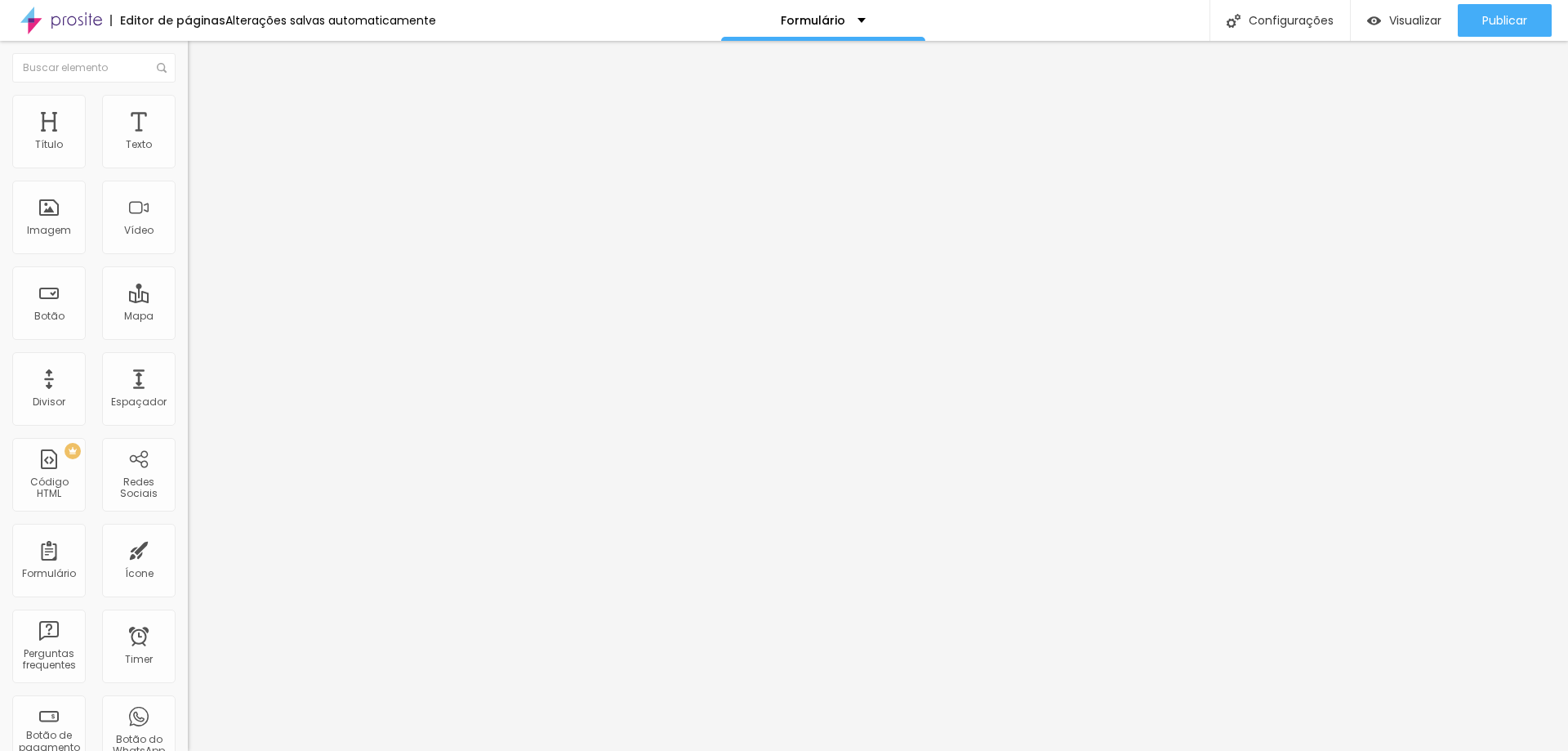
type input "Programe-se para chegar no horário programado. Dentro do tempo da sessão fotogr…"
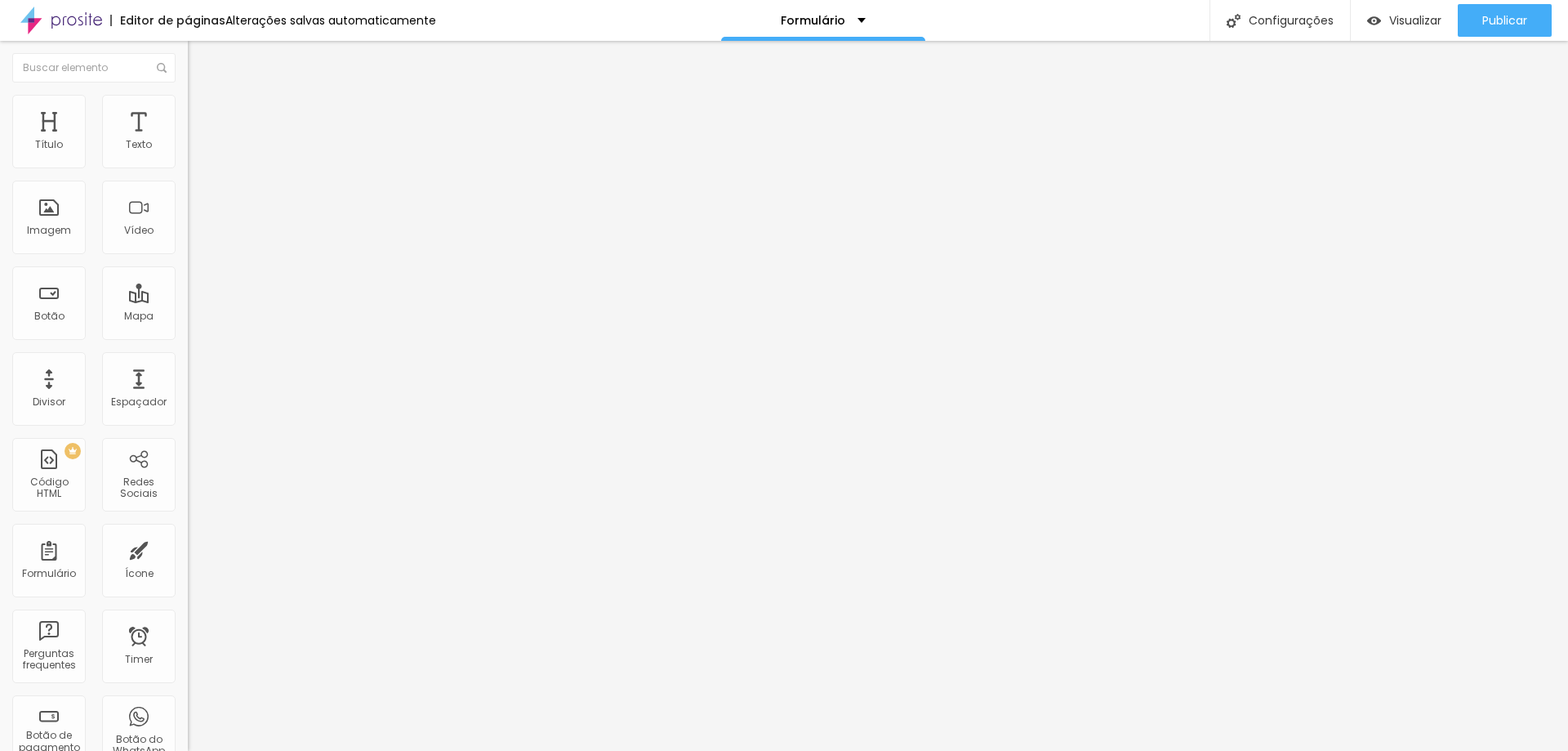
scroll to position [0, 0]
click at [188, 165] on img at bounding box center [193, 169] width 9 height 9
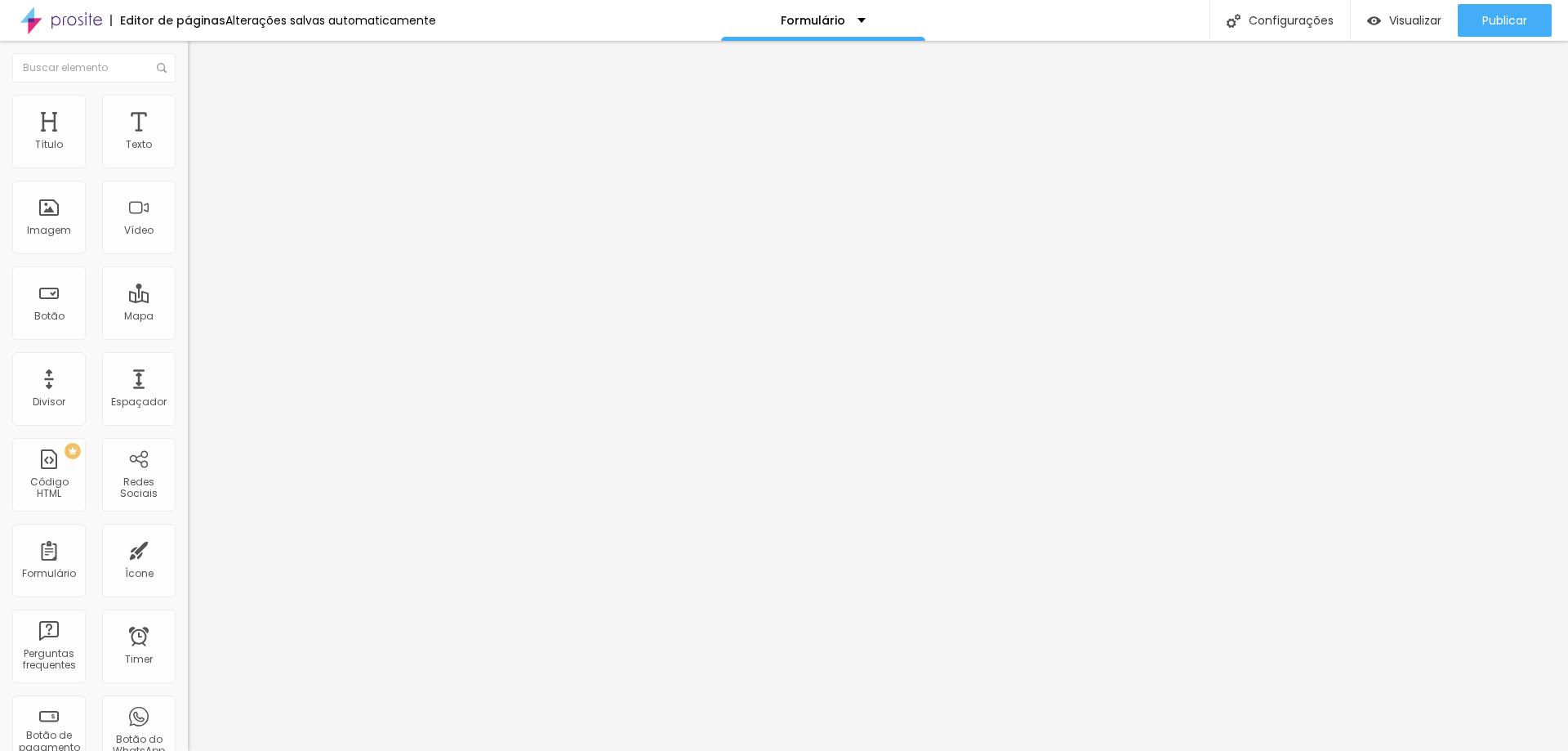
scroll to position [0, 280]
type input "Programe-se para chegar no horário programado. Dentro do tempo da sessão fotogr…"
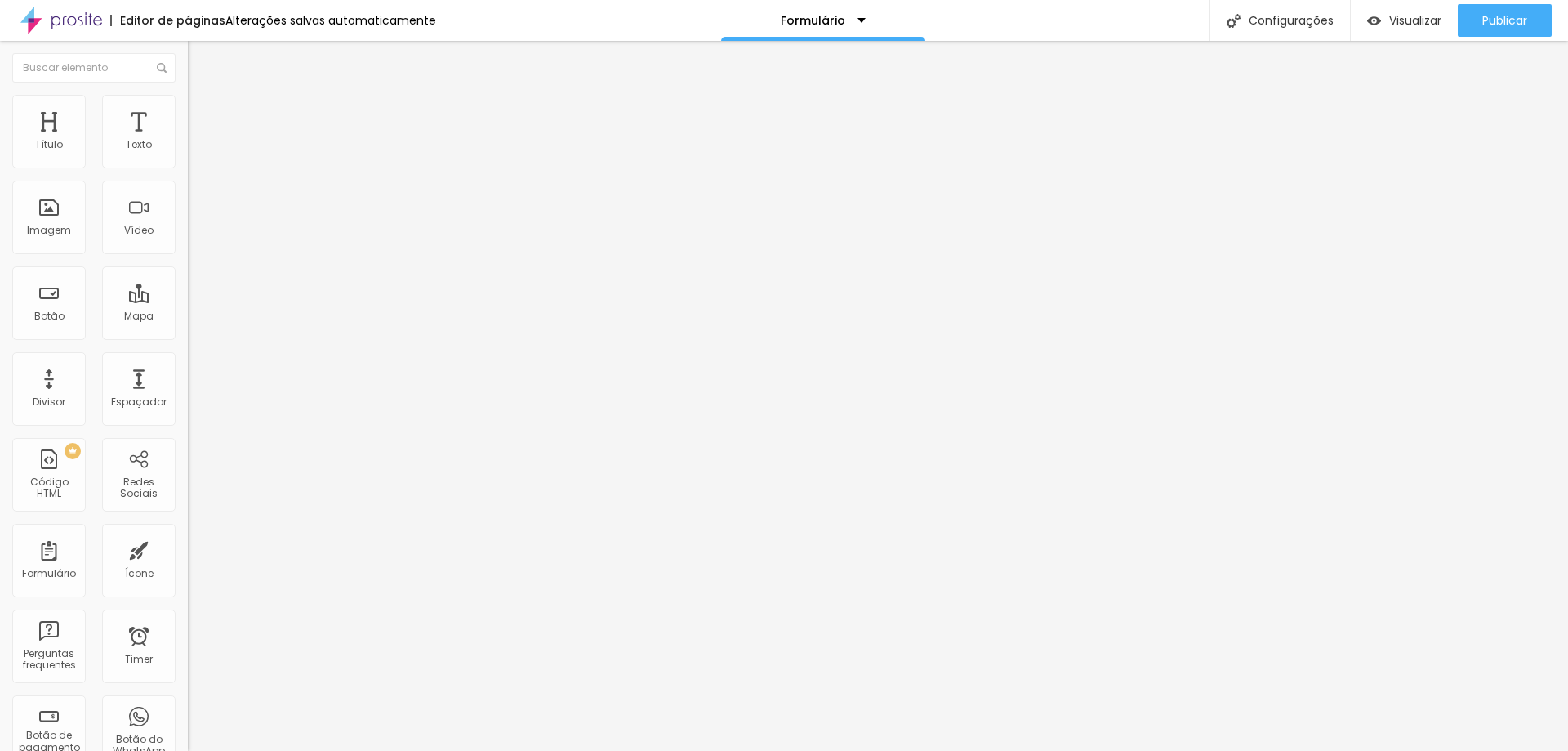
click at [188, 151] on div "Formulário Sonho de Natal" at bounding box center [282, 152] width 188 height 49
click at [188, 165] on img at bounding box center [193, 169] width 9 height 9
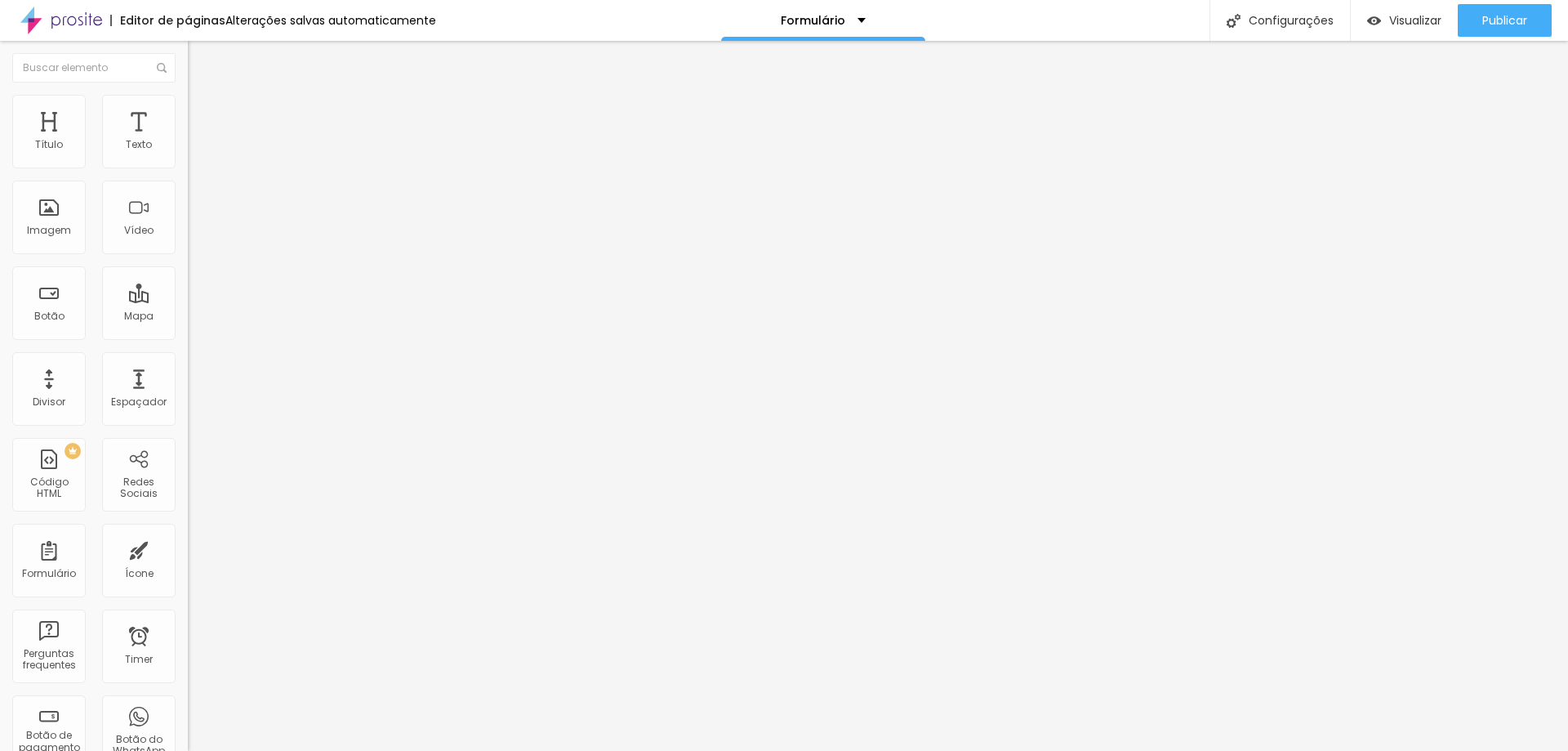
scroll to position [0, 241]
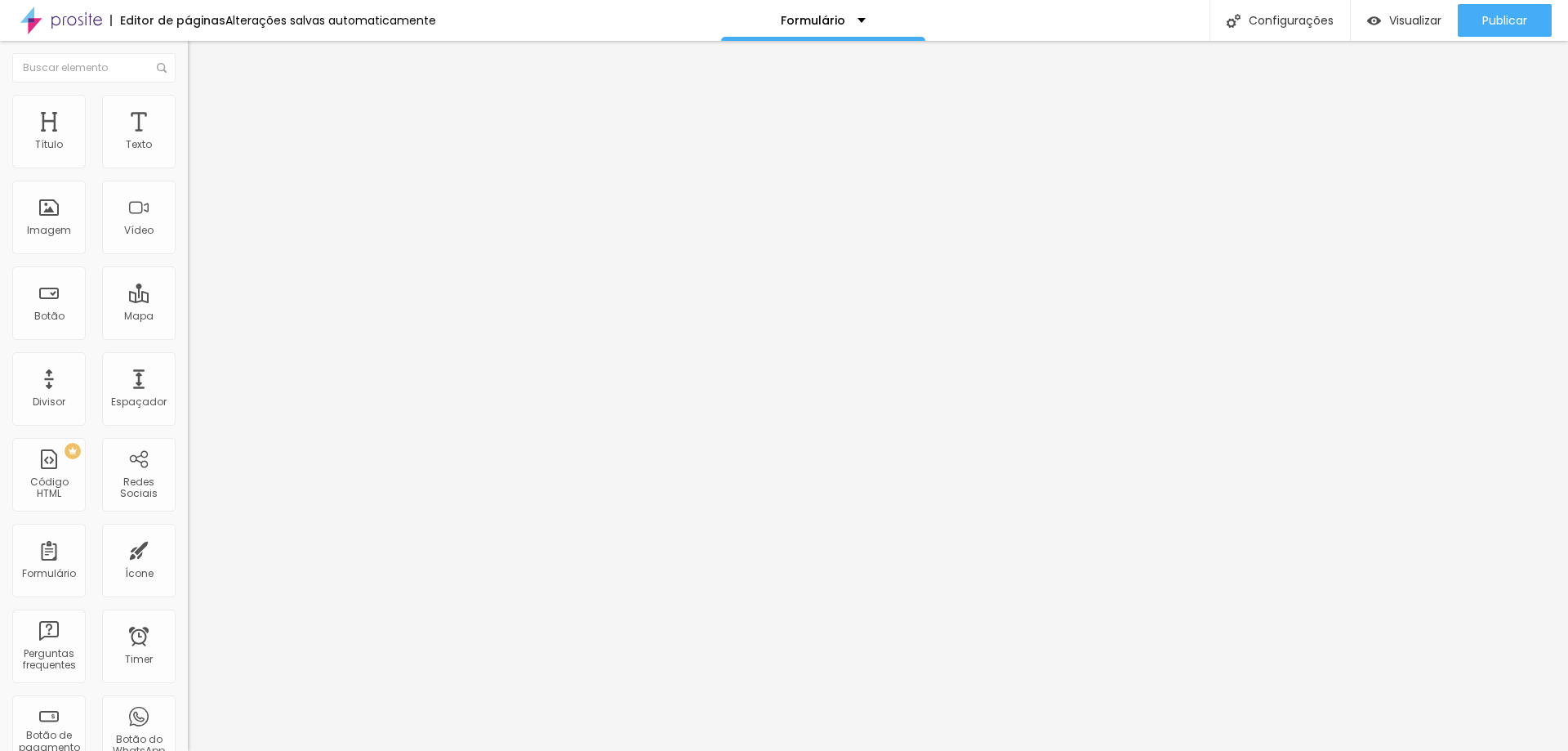
type input "Programe-se para chegar no horário programado. Dentro do tempo da sessão fotogr…"
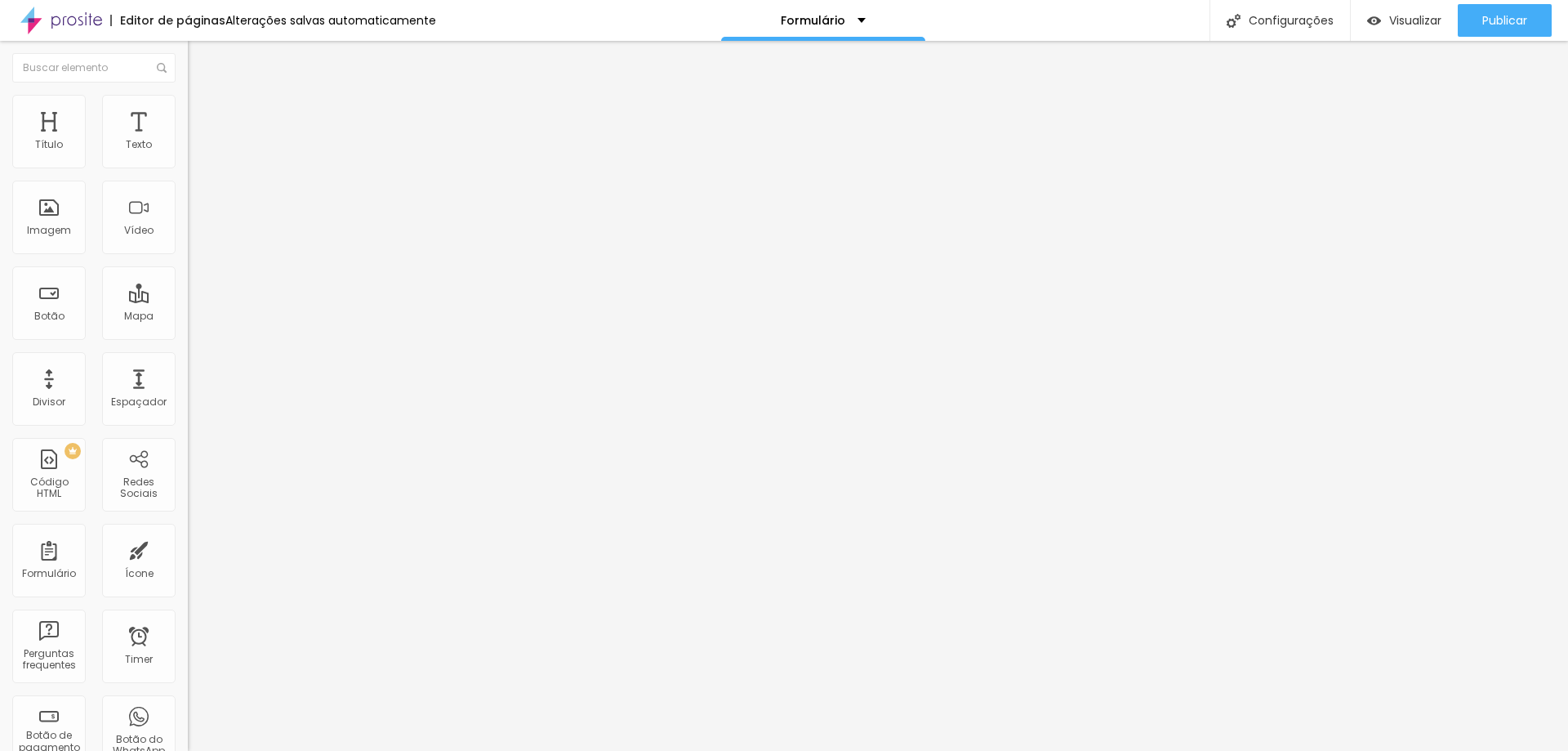
click at [188, 165] on img at bounding box center [193, 169] width 9 height 9
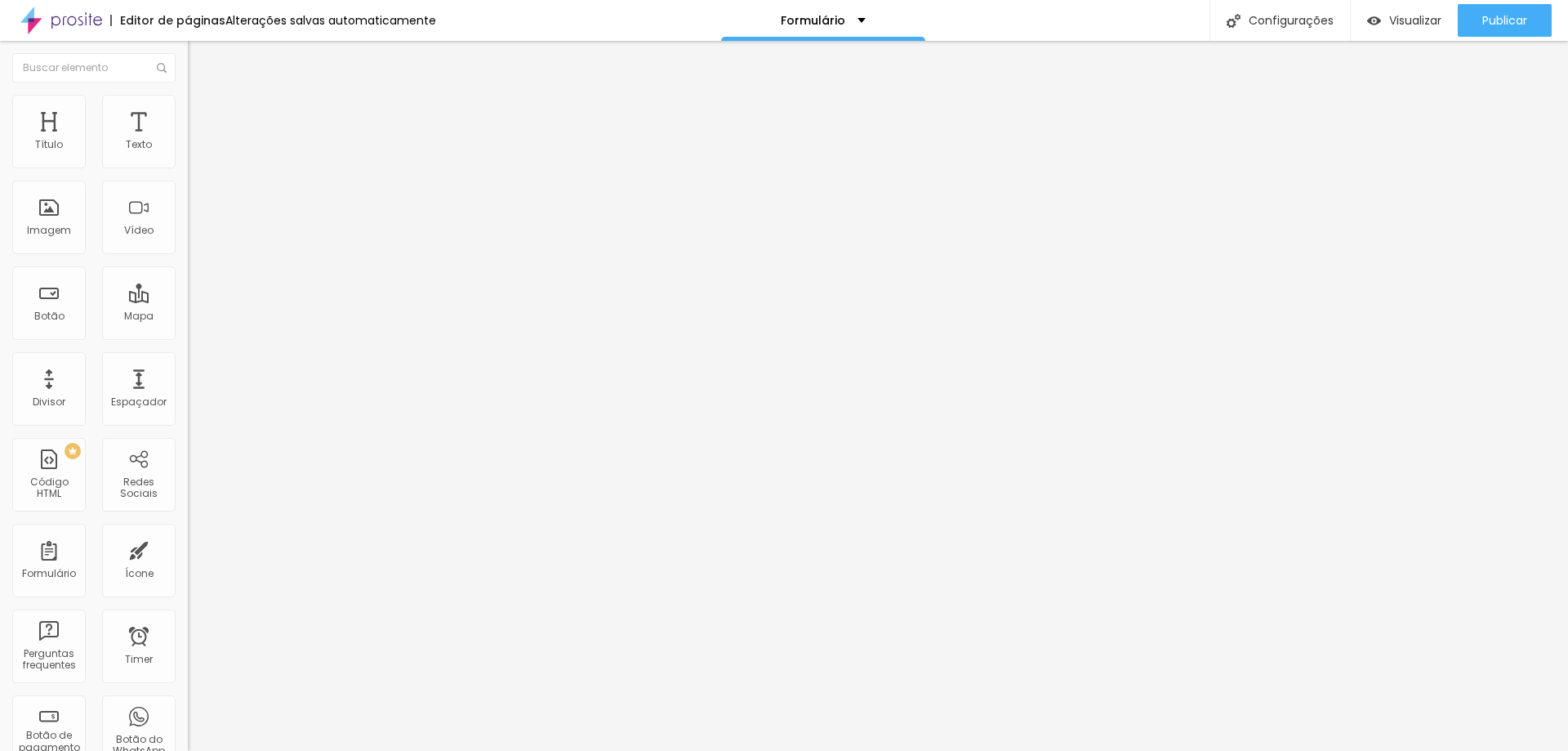
drag, startPoint x: 666, startPoint y: 563, endPoint x: 464, endPoint y: 549, distance: 202.5
type input "Autoriza o uso das imagens do ensaio para divulgação do trabalho em redes socia…"
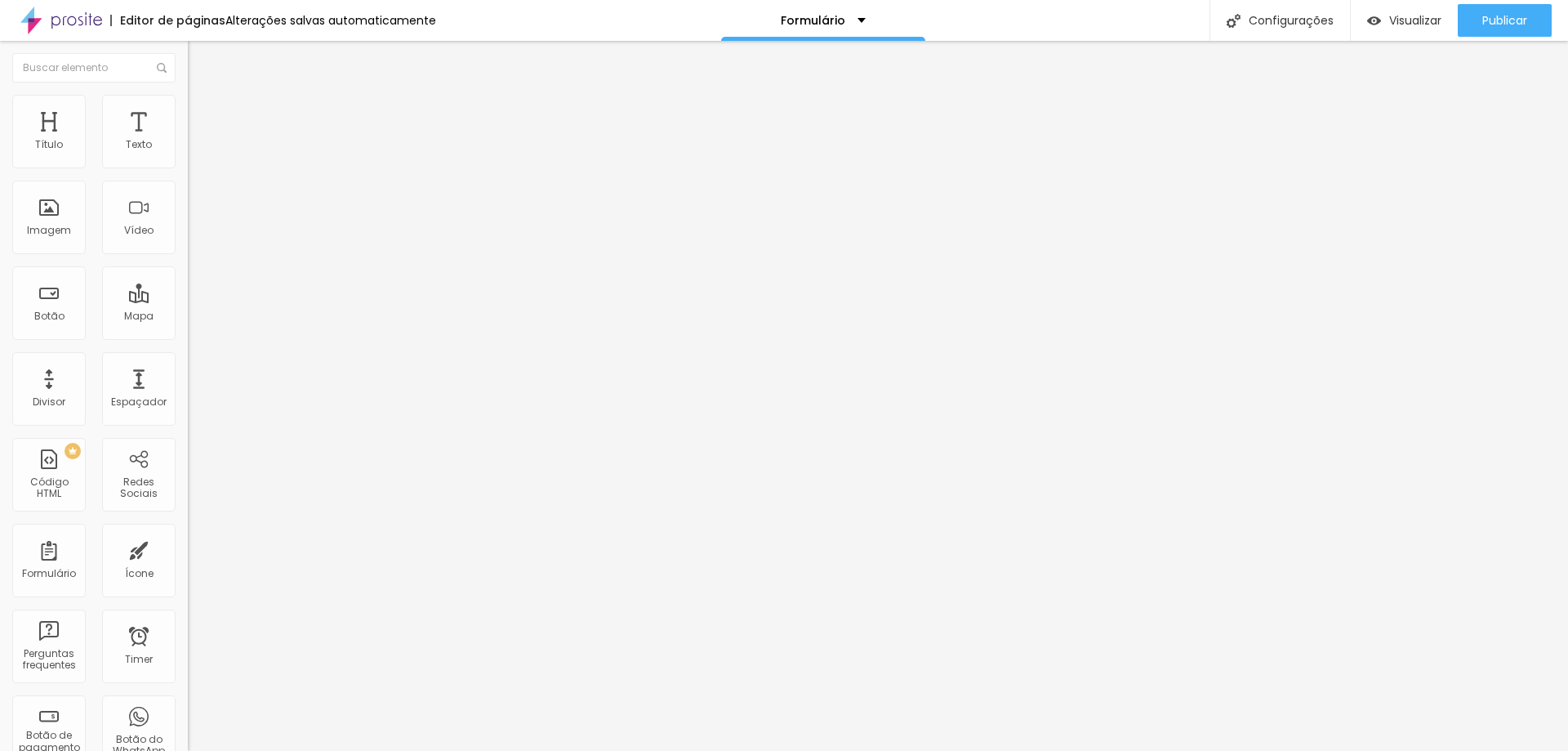
scroll to position [0, 0]
drag, startPoint x: 669, startPoint y: 405, endPoint x: 500, endPoint y: 432, distance: 171.1
type input "sim"
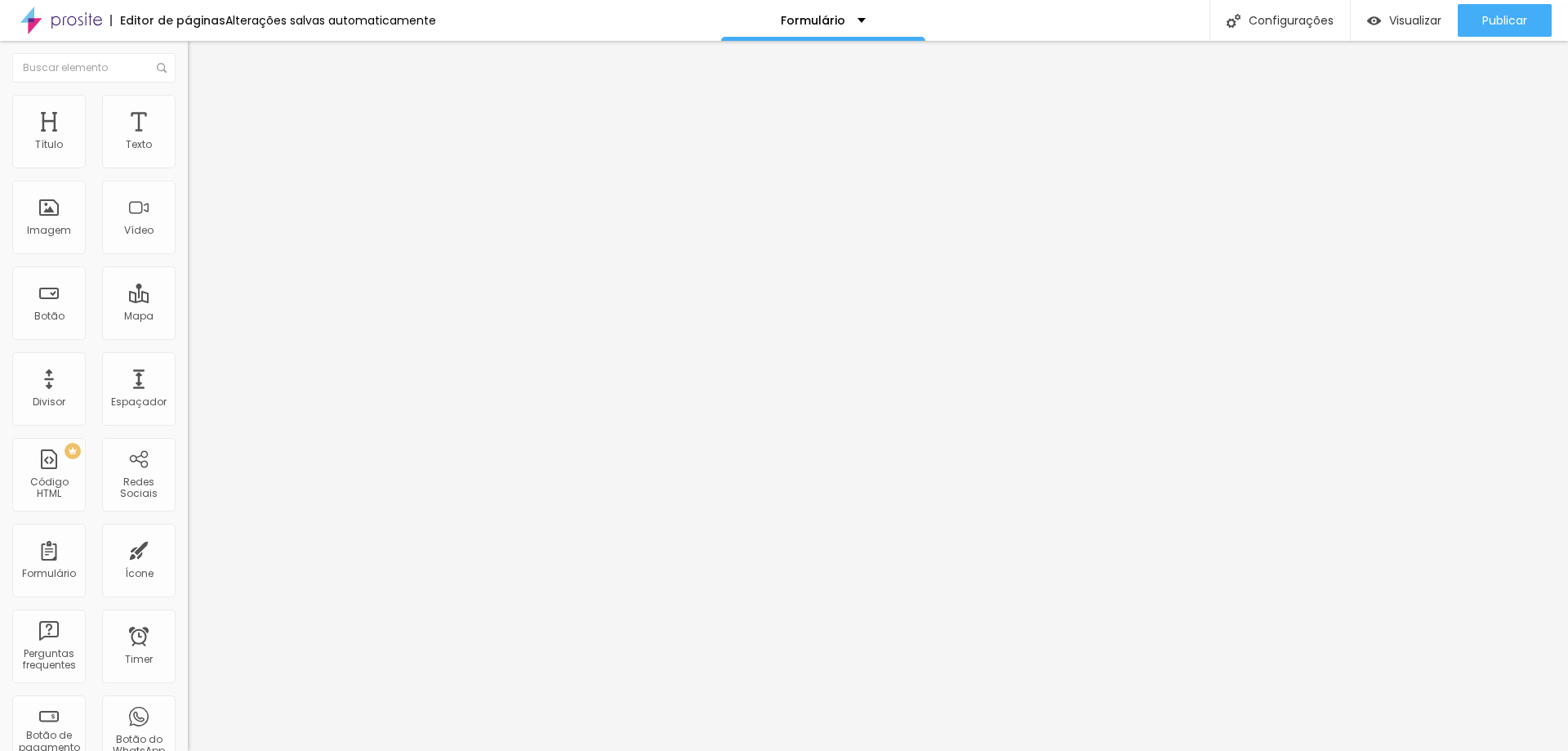
drag, startPoint x: 700, startPoint y: 450, endPoint x: 426, endPoint y: 417, distance: 276.0
type input "não"
drag, startPoint x: 674, startPoint y: 488, endPoint x: 526, endPoint y: 488, distance: 148.0
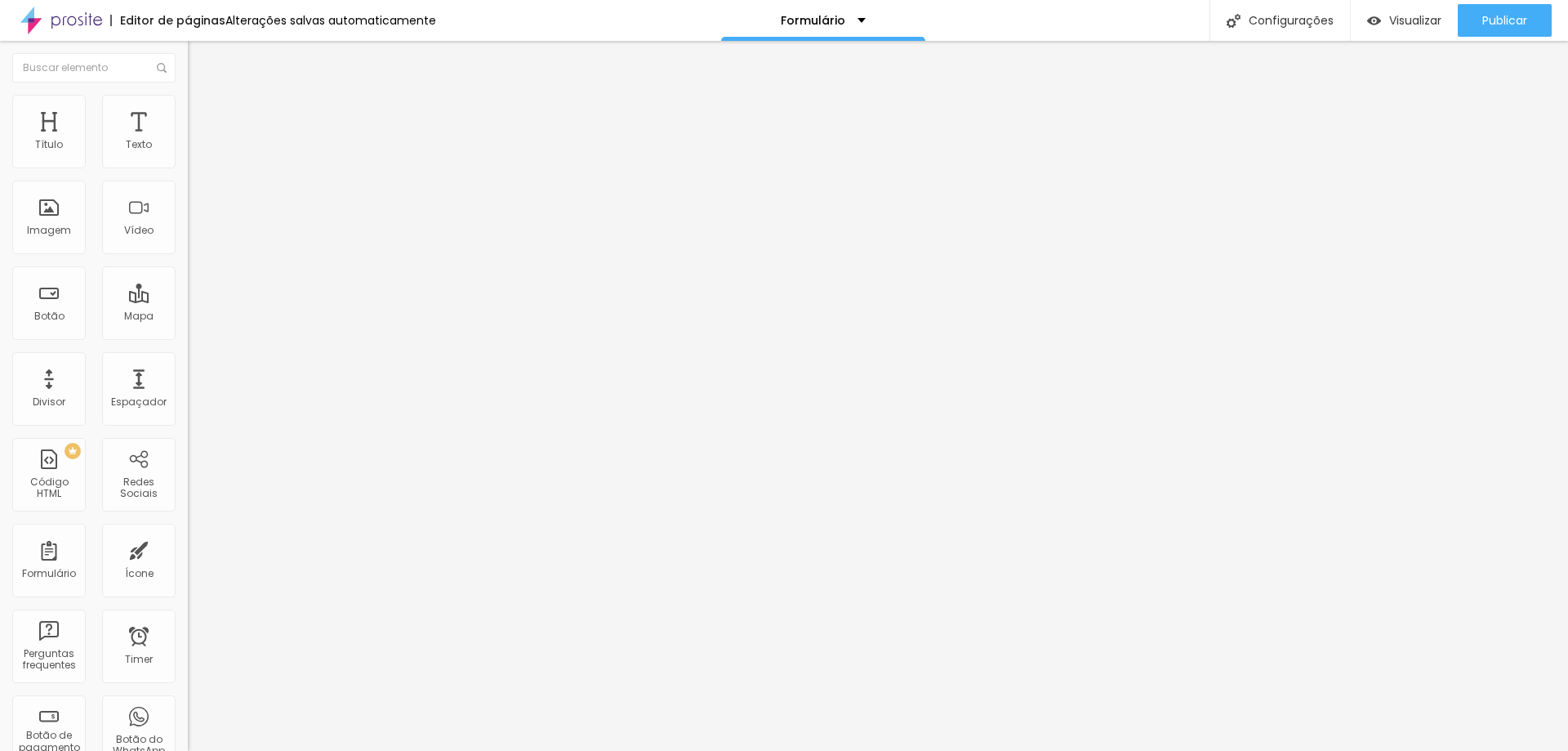
type input "a"
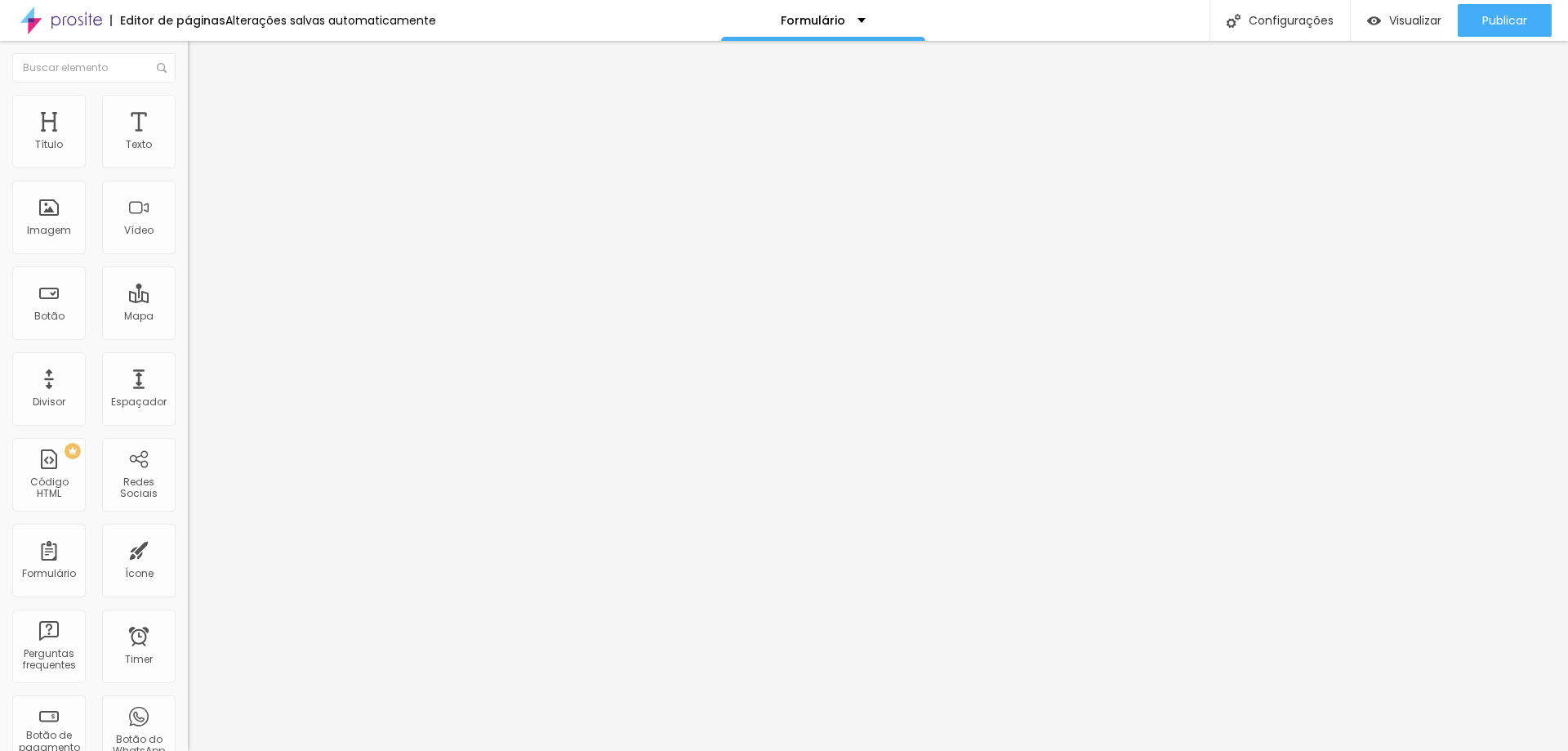
click at [200, 57] on img "button" at bounding box center [207, 60] width 13 height 13
click at [136, 139] on div "Texto" at bounding box center [139, 145] width 26 height 11
click at [200, 61] on img "button" at bounding box center [207, 60] width 13 height 13
